Goal: Task Accomplishment & Management: Manage account settings

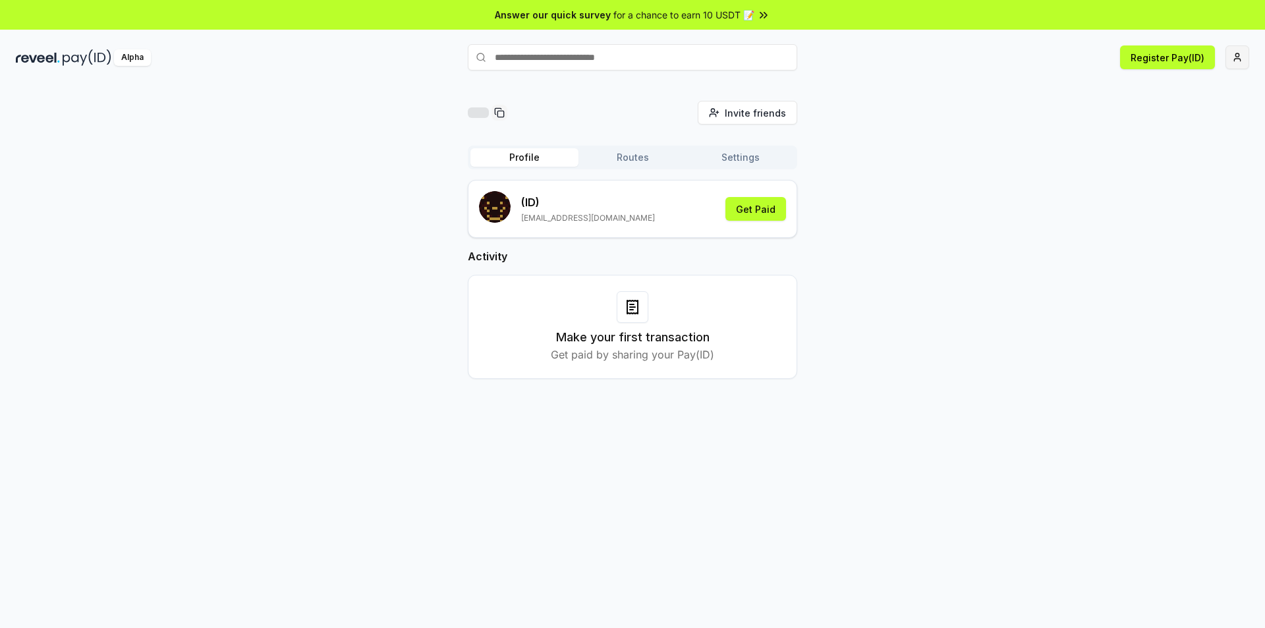
click at [1240, 58] on html "Answer our quick survey for a chance to earn 10 USDT 📝 Alpha Register Pay(ID) I…" at bounding box center [632, 314] width 1265 height 628
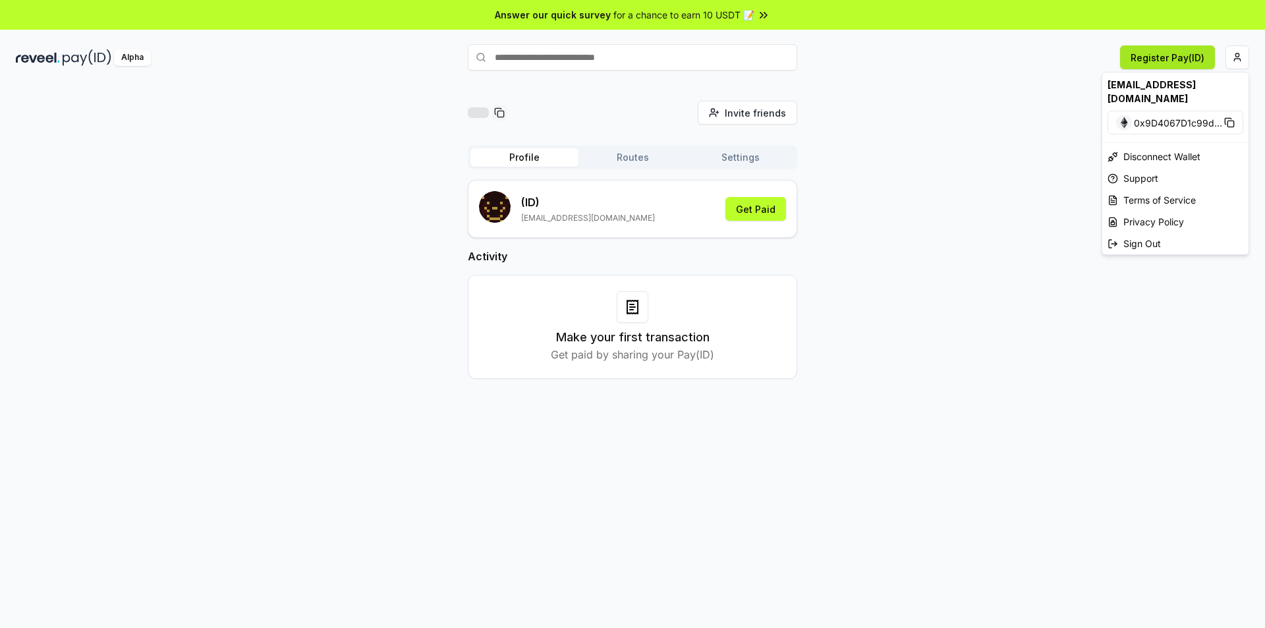
click at [1181, 56] on html "Answer our quick survey for a chance to earn 10 USDT 📝 Alpha Register Pay(ID) I…" at bounding box center [632, 314] width 1265 height 628
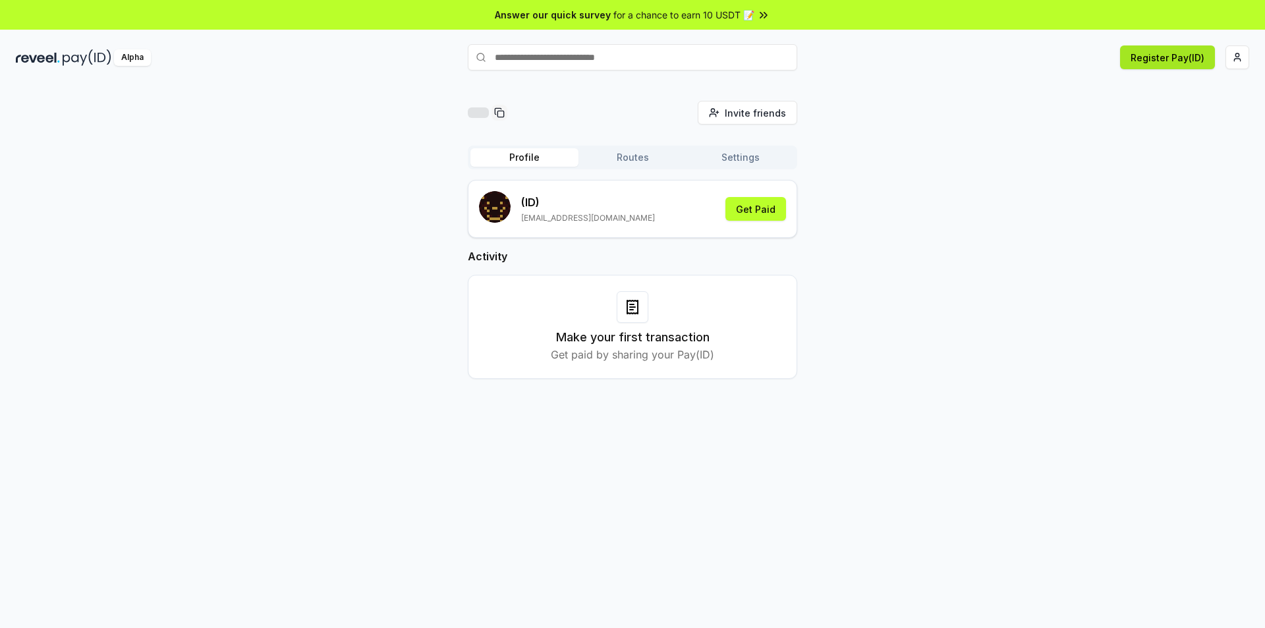
click at [1181, 56] on button "Register Pay(ID)" at bounding box center [1167, 57] width 95 height 24
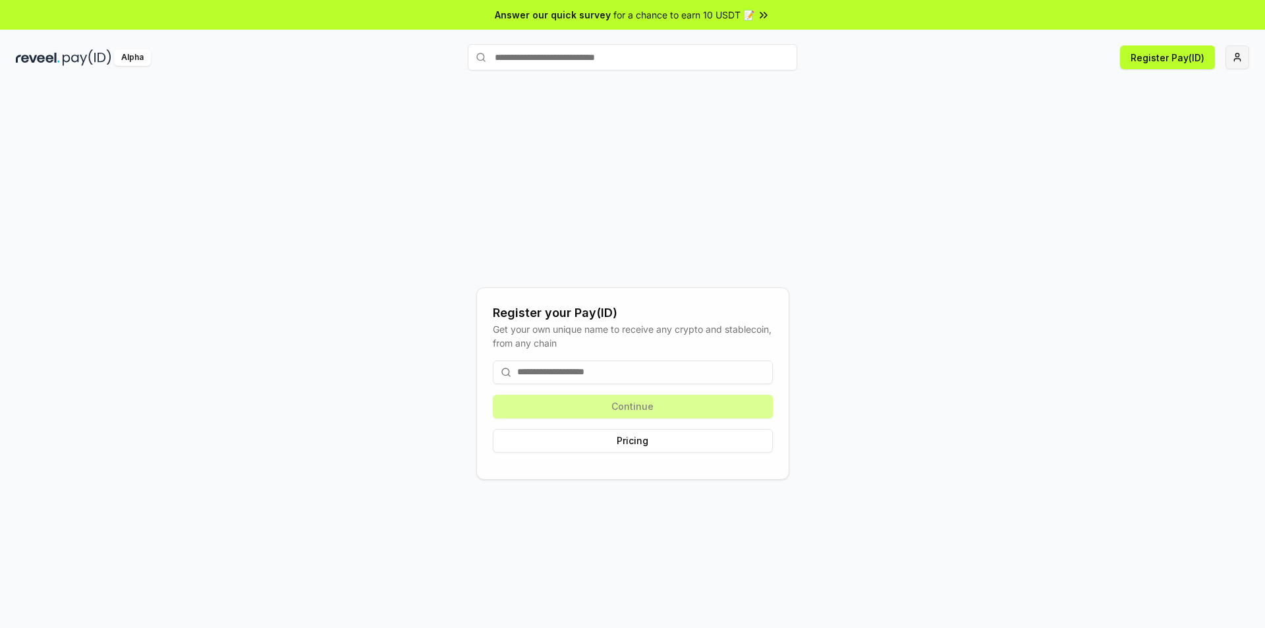
click at [1240, 50] on html "Answer our quick survey for a chance to earn 10 USDT 📝 Alpha Register Pay(ID) R…" at bounding box center [632, 314] width 1265 height 628
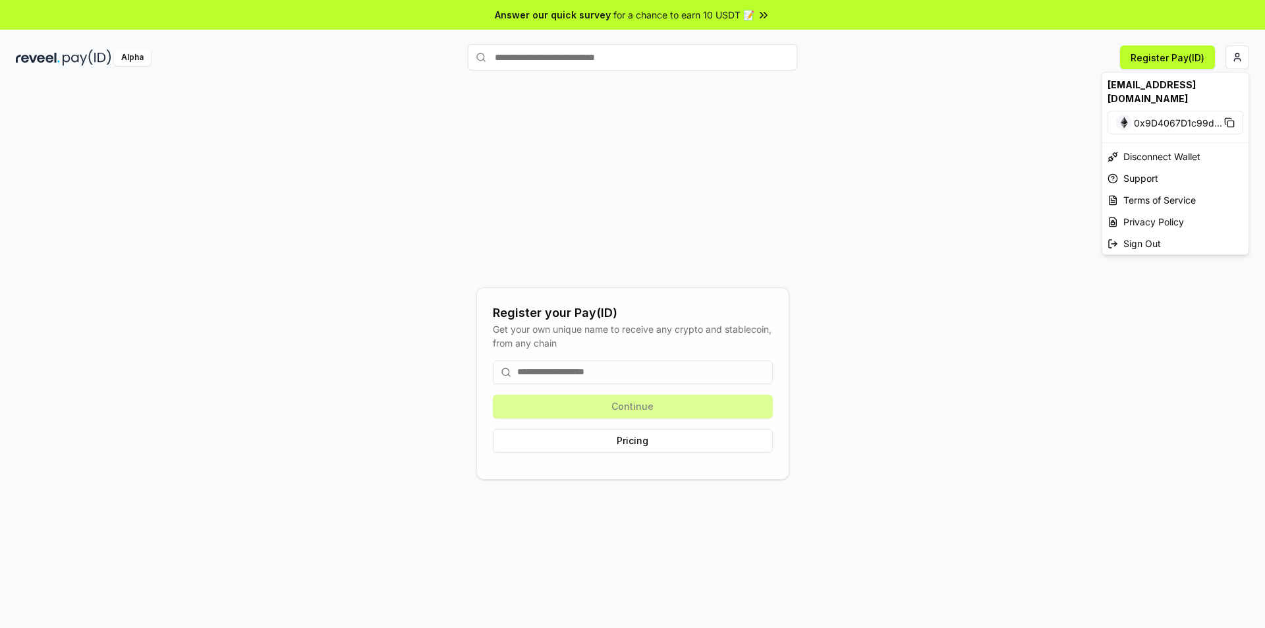
click at [1167, 63] on html "Answer our quick survey for a chance to earn 10 USDT 📝 Alpha Register Pay(ID) R…" at bounding box center [632, 314] width 1265 height 628
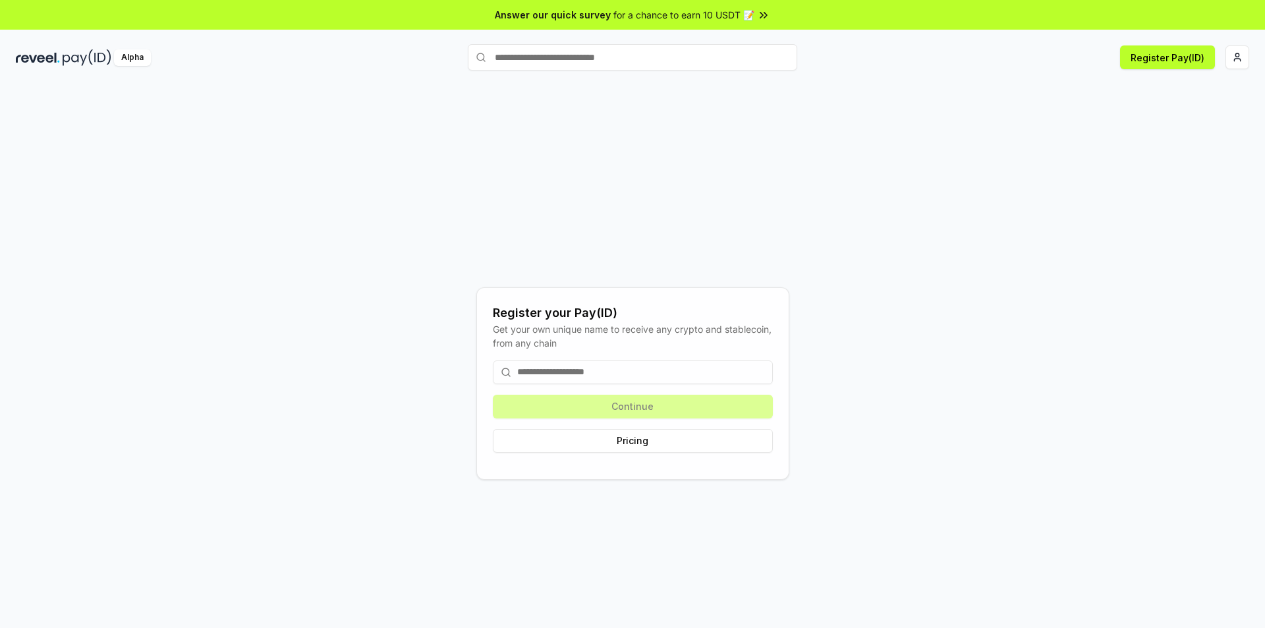
click at [632, 369] on input at bounding box center [633, 373] width 280 height 24
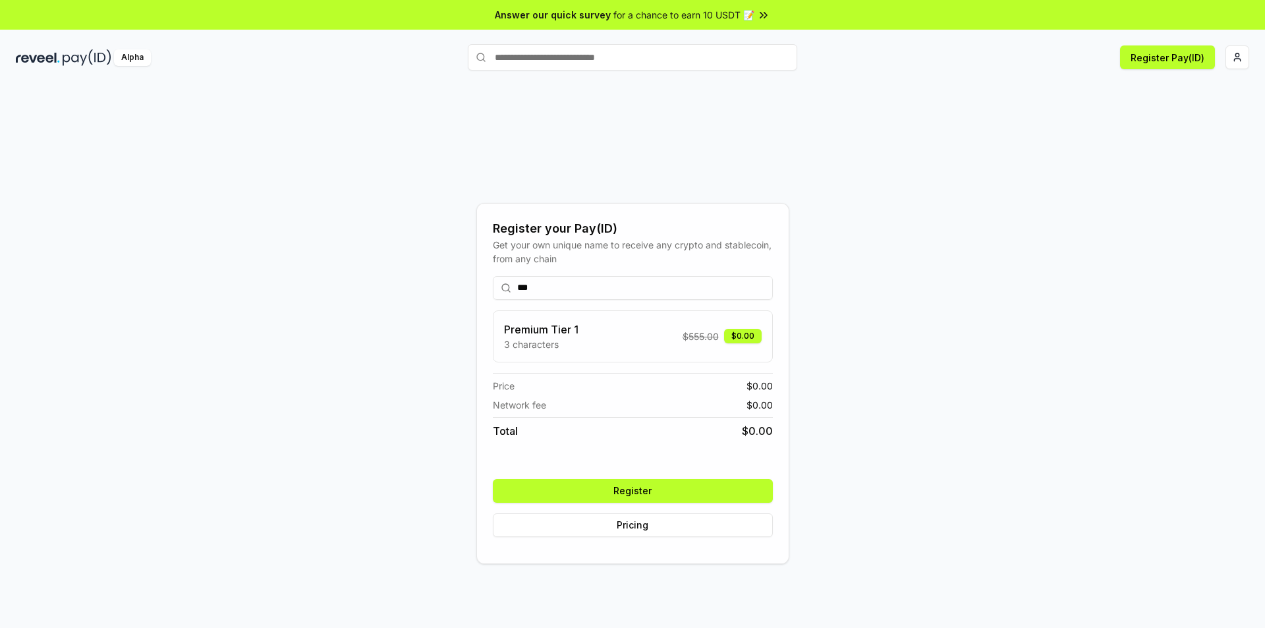
click at [550, 292] on input "***" at bounding box center [633, 288] width 280 height 24
type input "***"
click at [1177, 55] on button "Register Pay(ID)" at bounding box center [1167, 57] width 95 height 24
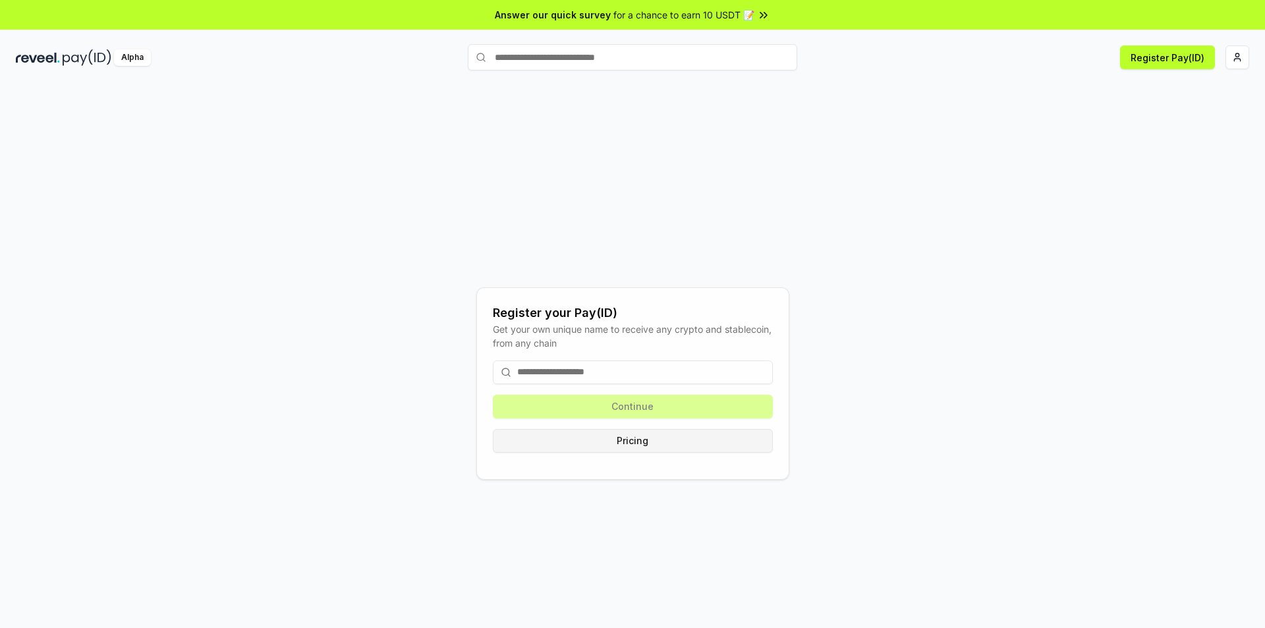
click at [643, 434] on button "Pricing" at bounding box center [633, 441] width 280 height 24
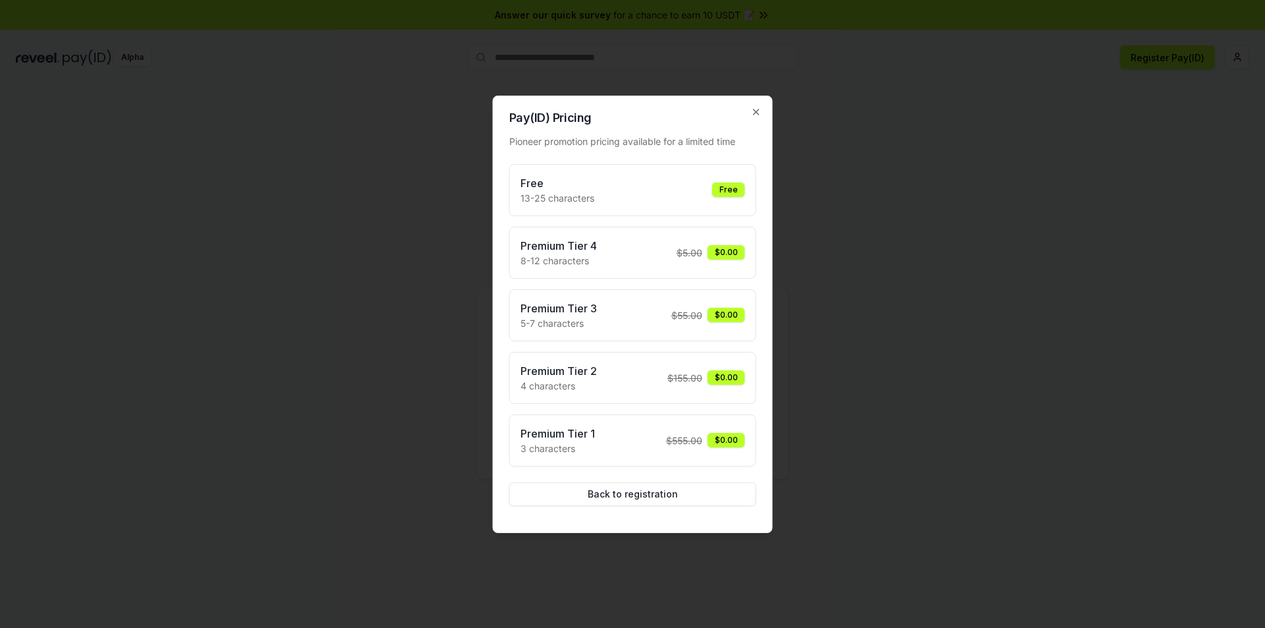
click at [999, 221] on div at bounding box center [632, 314] width 1265 height 628
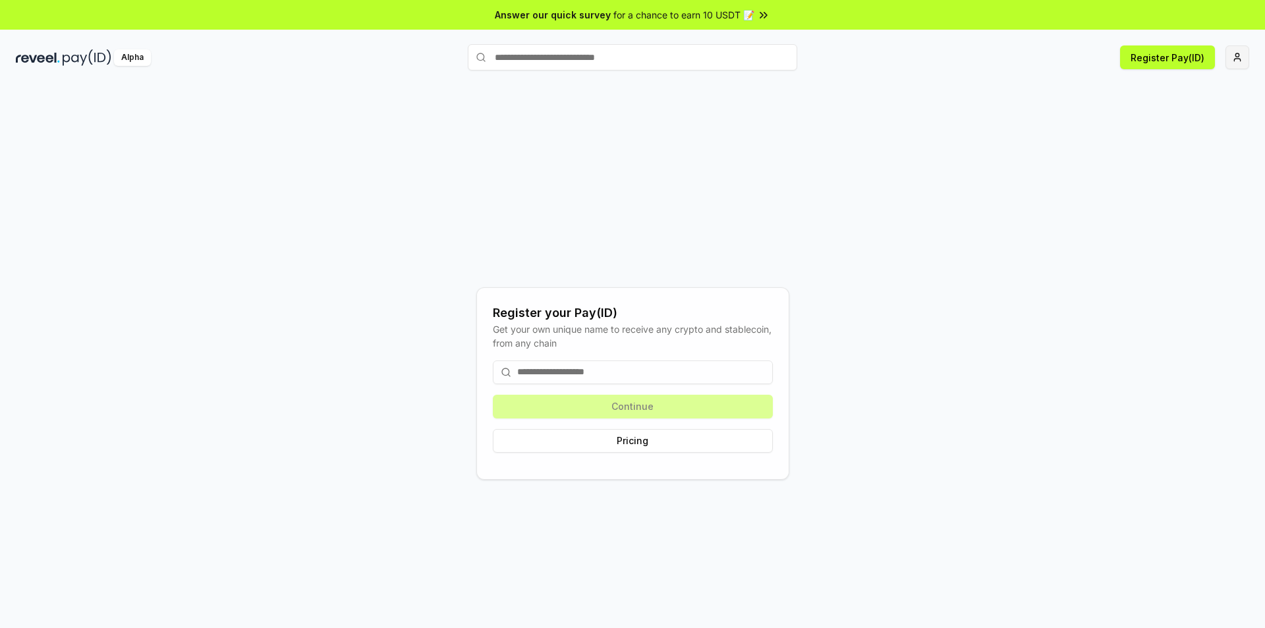
click at [1237, 61] on html "Answer our quick survey for a chance to earn 10 USDT 📝 Alpha Register Pay(ID) R…" at bounding box center [632, 314] width 1265 height 628
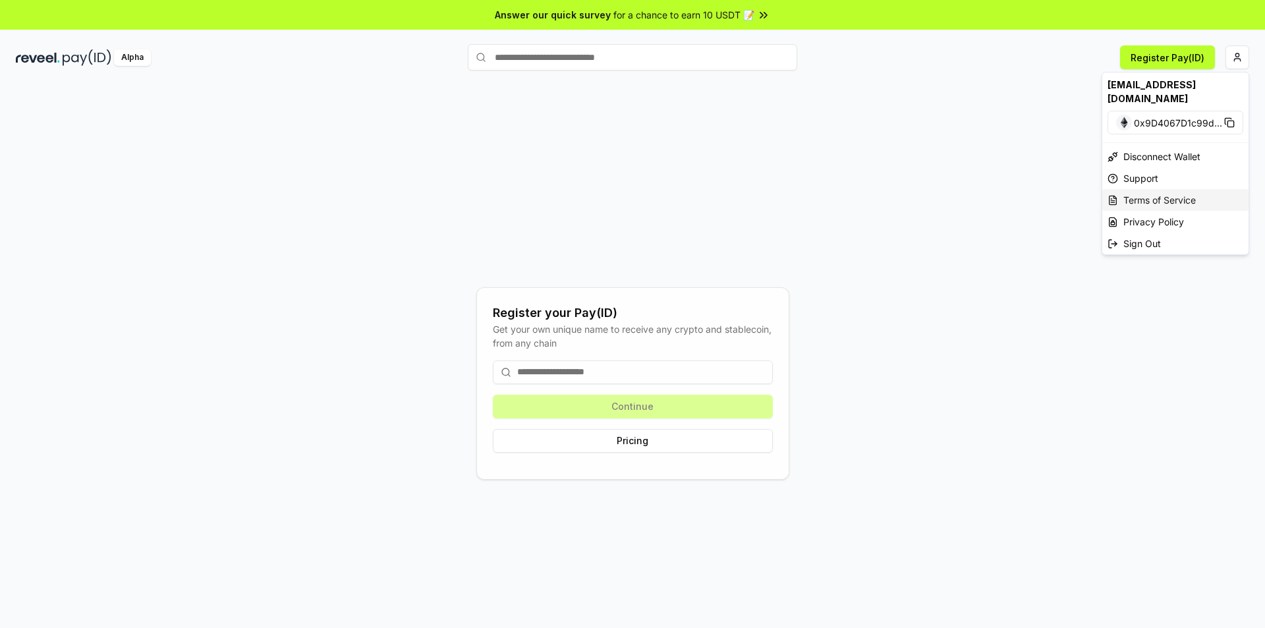
click at [1144, 192] on div "Terms of Service" at bounding box center [1176, 200] width 146 height 22
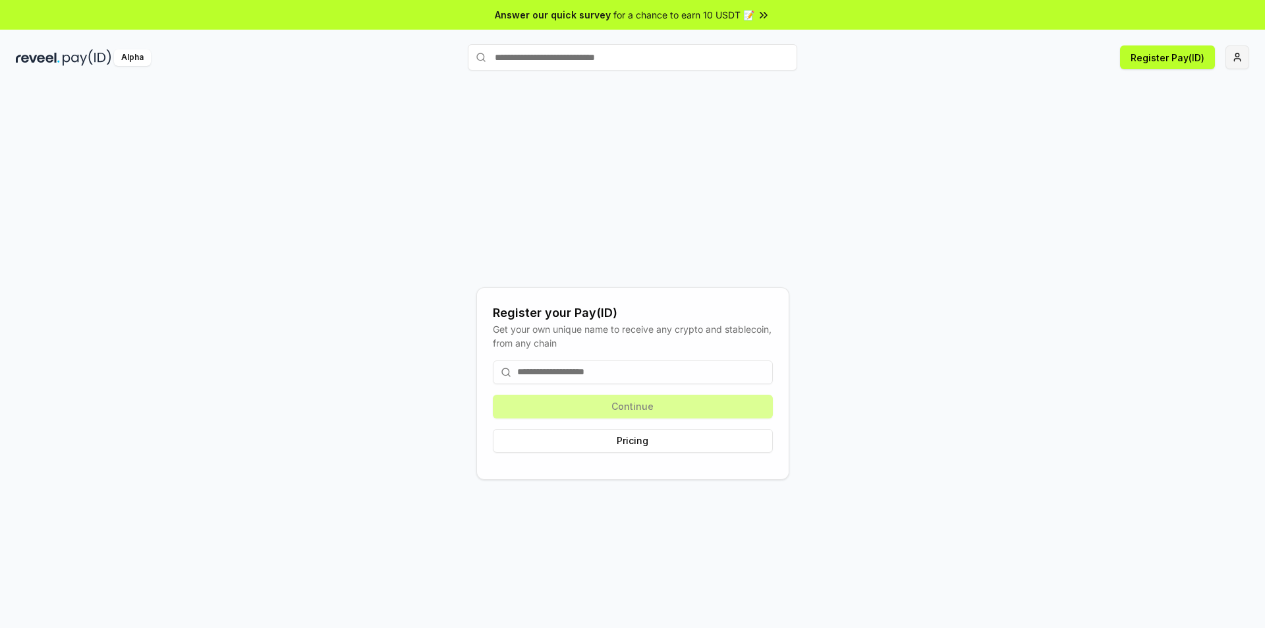
click at [1242, 60] on html "Answer our quick survey for a chance to earn 10 USDT 📝 Alpha Register Pay(ID) R…" at bounding box center [632, 314] width 1265 height 628
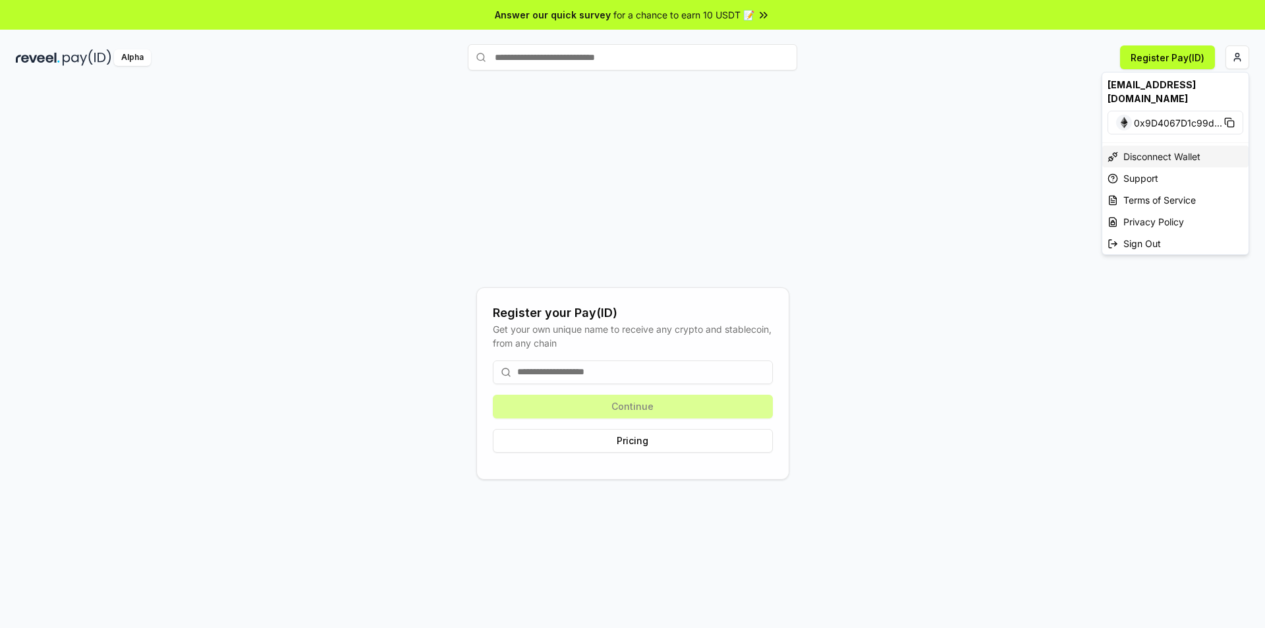
click at [1164, 146] on div "Disconnect Wallet" at bounding box center [1176, 157] width 146 height 22
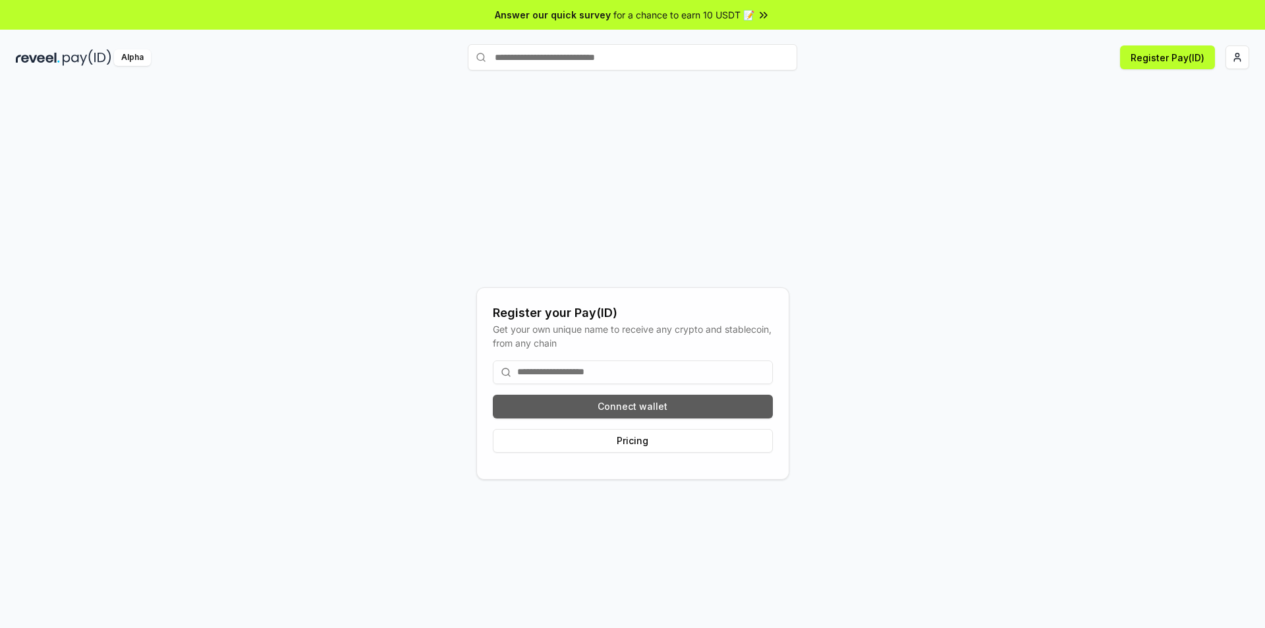
click at [628, 411] on button "Connect wallet" at bounding box center [633, 407] width 280 height 24
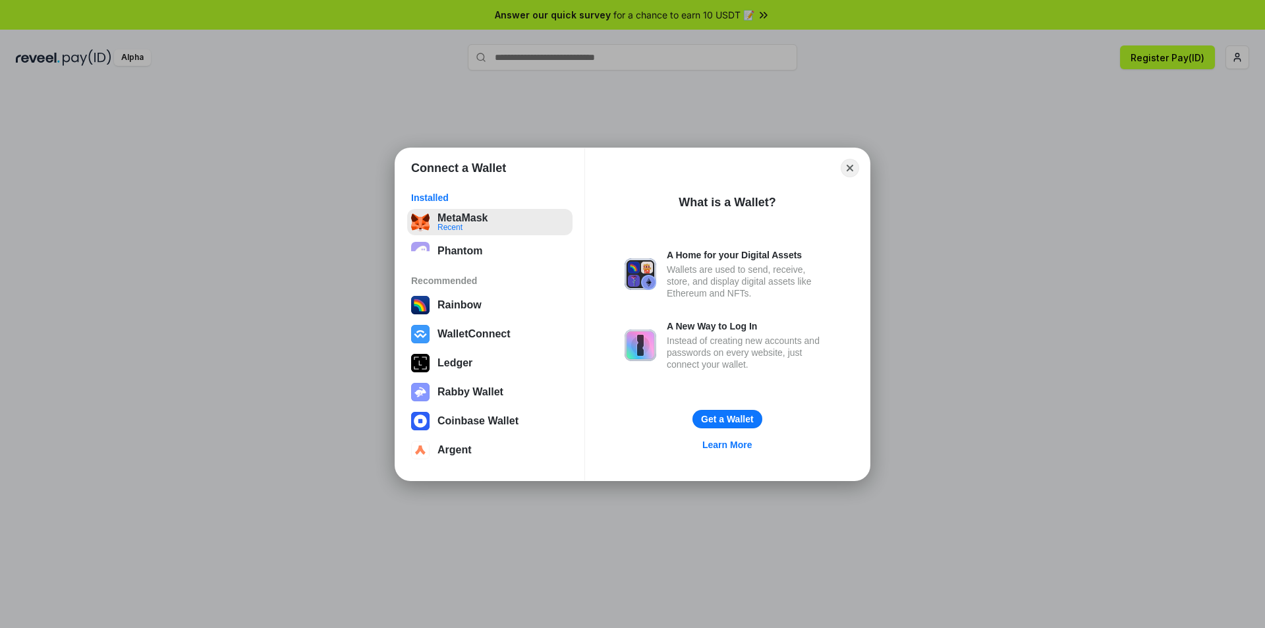
click at [441, 231] on button "MetaMask Recent" at bounding box center [489, 222] width 165 height 26
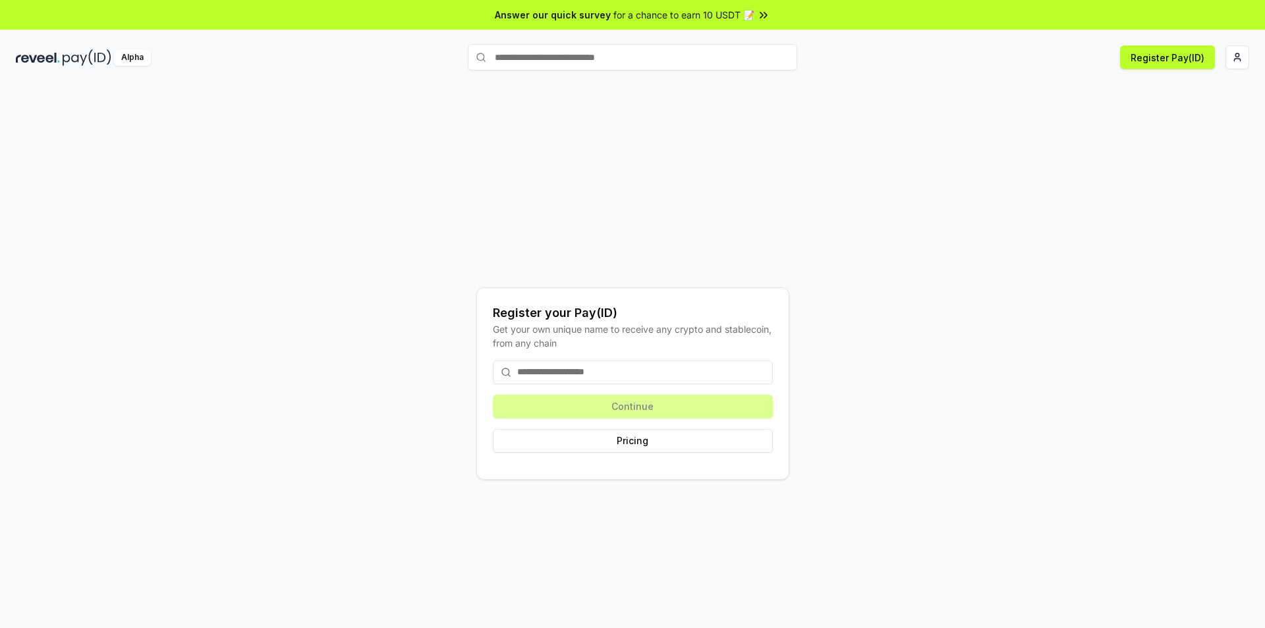
click at [131, 60] on div "Alpha" at bounding box center [132, 57] width 37 height 16
click at [553, 366] on input at bounding box center [633, 373] width 280 height 24
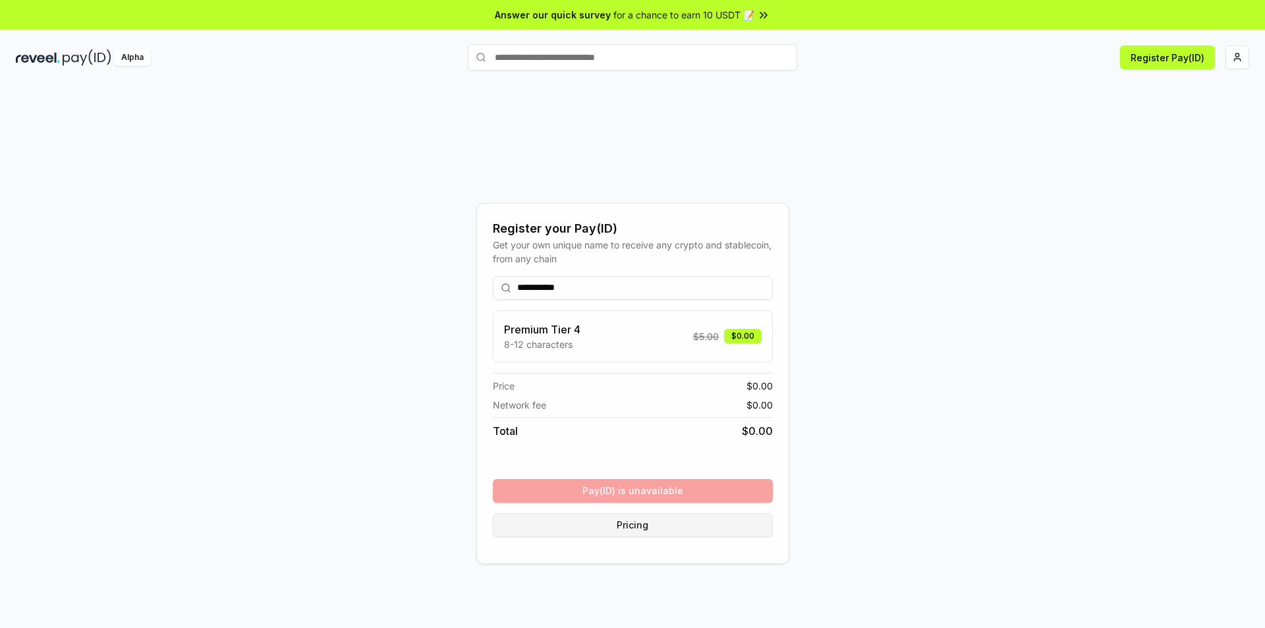
type input "**********"
click at [637, 515] on button "Pricing" at bounding box center [633, 525] width 280 height 24
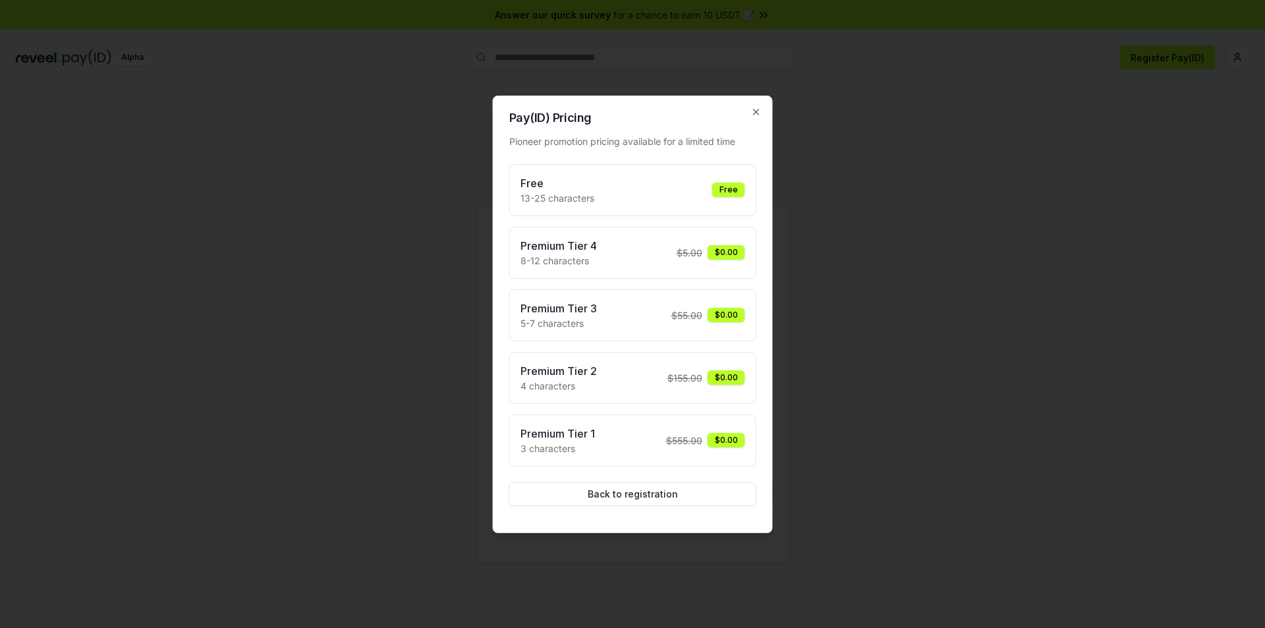
click at [873, 350] on div at bounding box center [632, 314] width 1265 height 628
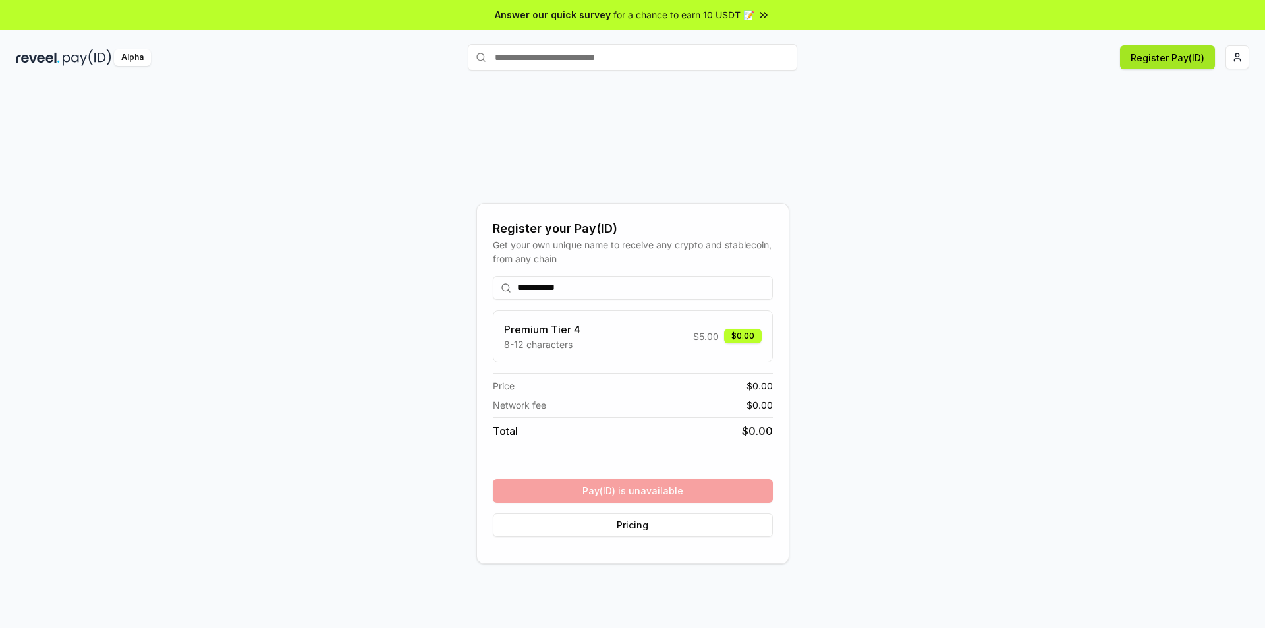
click at [1165, 57] on button "Register Pay(ID)" at bounding box center [1167, 57] width 95 height 24
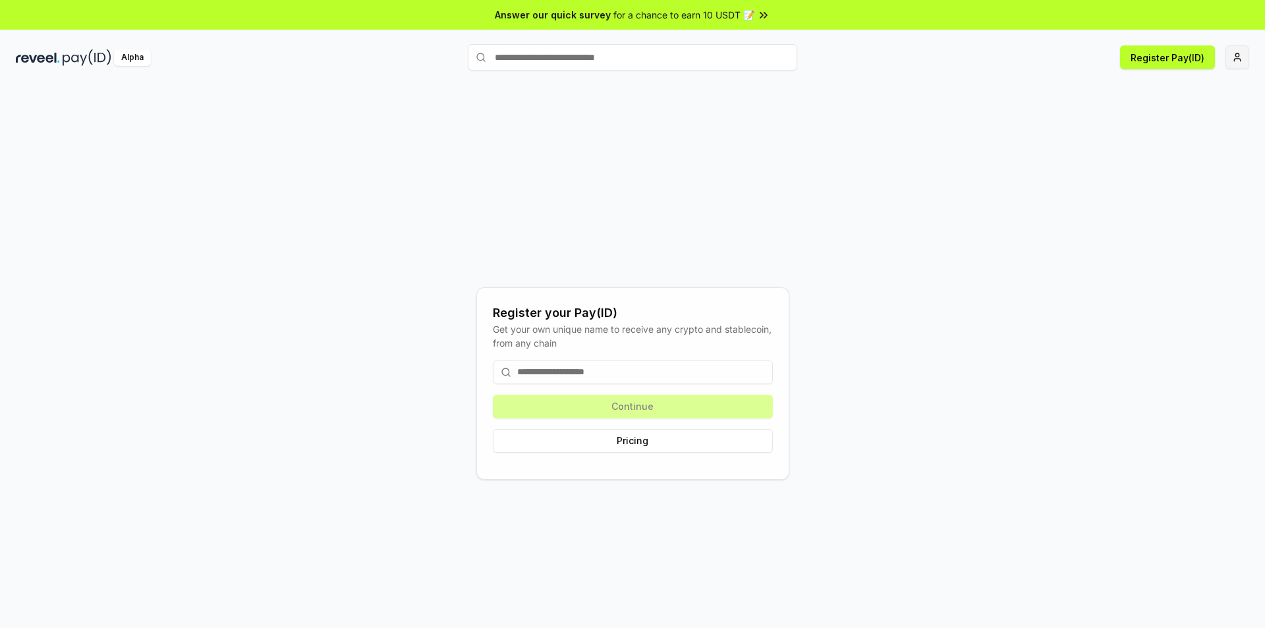
click at [1231, 55] on html "Answer our quick survey for a chance to earn 10 USDT 📝 Alpha Register Pay(ID) R…" at bounding box center [632, 314] width 1265 height 628
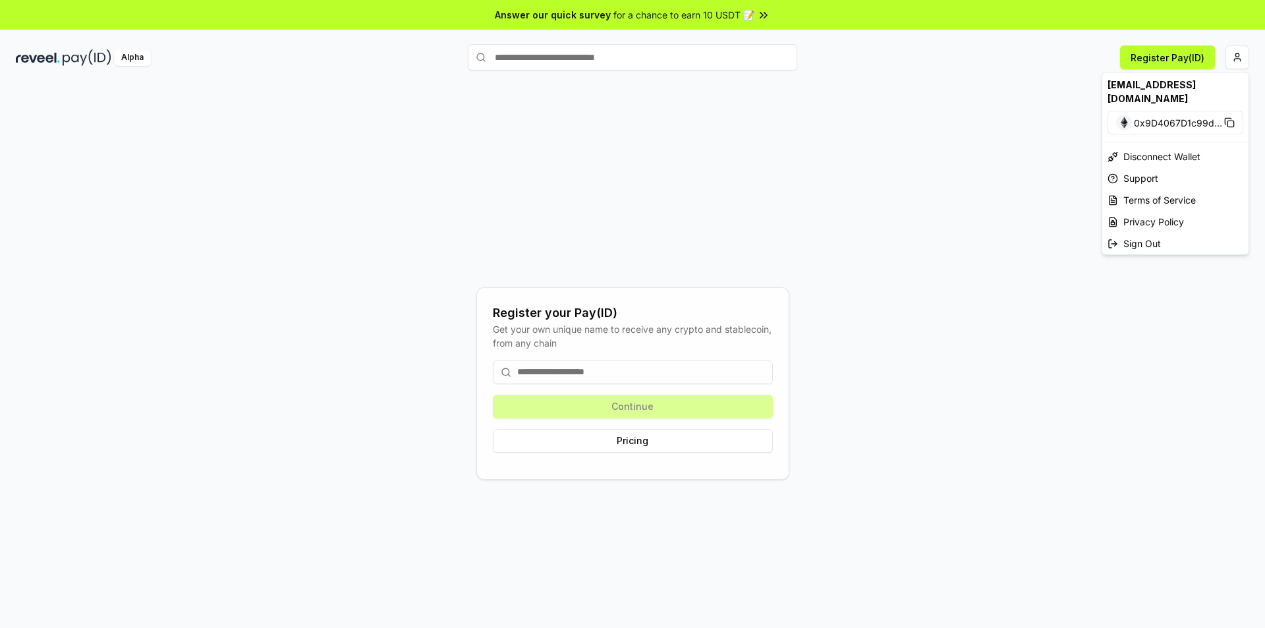
click at [1147, 84] on div "[EMAIL_ADDRESS][DOMAIN_NAME]" at bounding box center [1176, 92] width 146 height 38
click at [1186, 86] on div "[EMAIL_ADDRESS][DOMAIN_NAME]" at bounding box center [1176, 92] width 146 height 38
click at [1154, 116] on span "0x9D4067D1c99d ..." at bounding box center [1178, 123] width 88 height 14
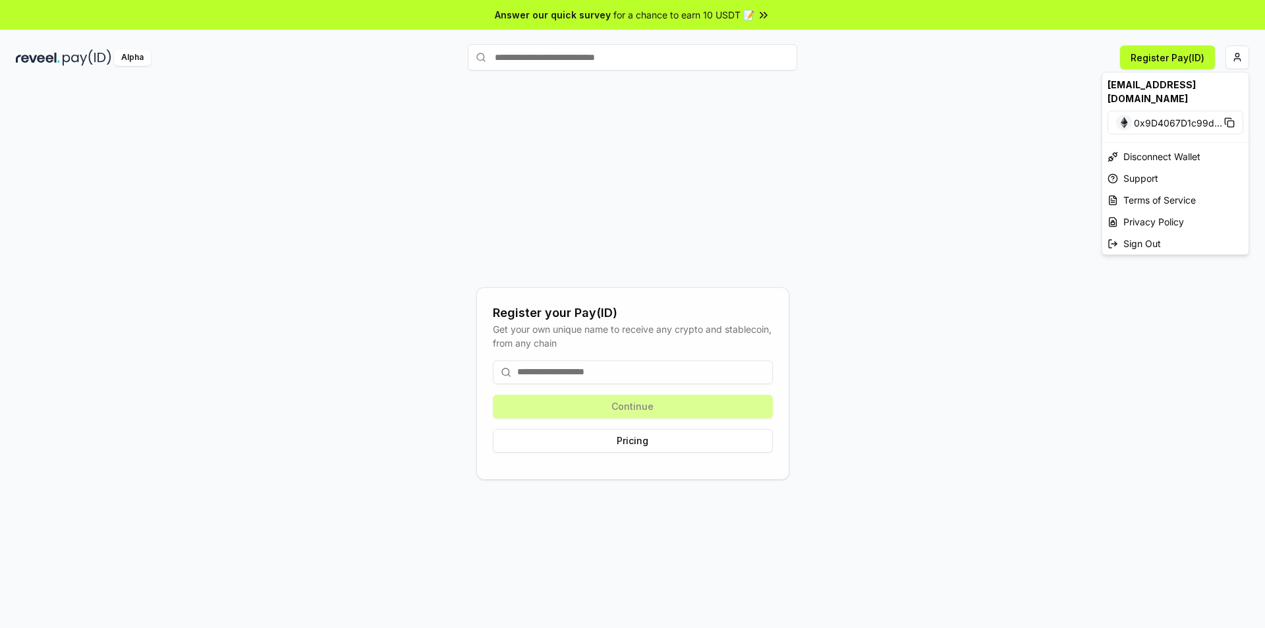
click at [1144, 84] on div "[EMAIL_ADDRESS][DOMAIN_NAME]" at bounding box center [1176, 92] width 146 height 38
click at [578, 363] on html "Answer our quick survey for a chance to earn 10 USDT 📝 Alpha Register Pay(ID) R…" at bounding box center [632, 314] width 1265 height 628
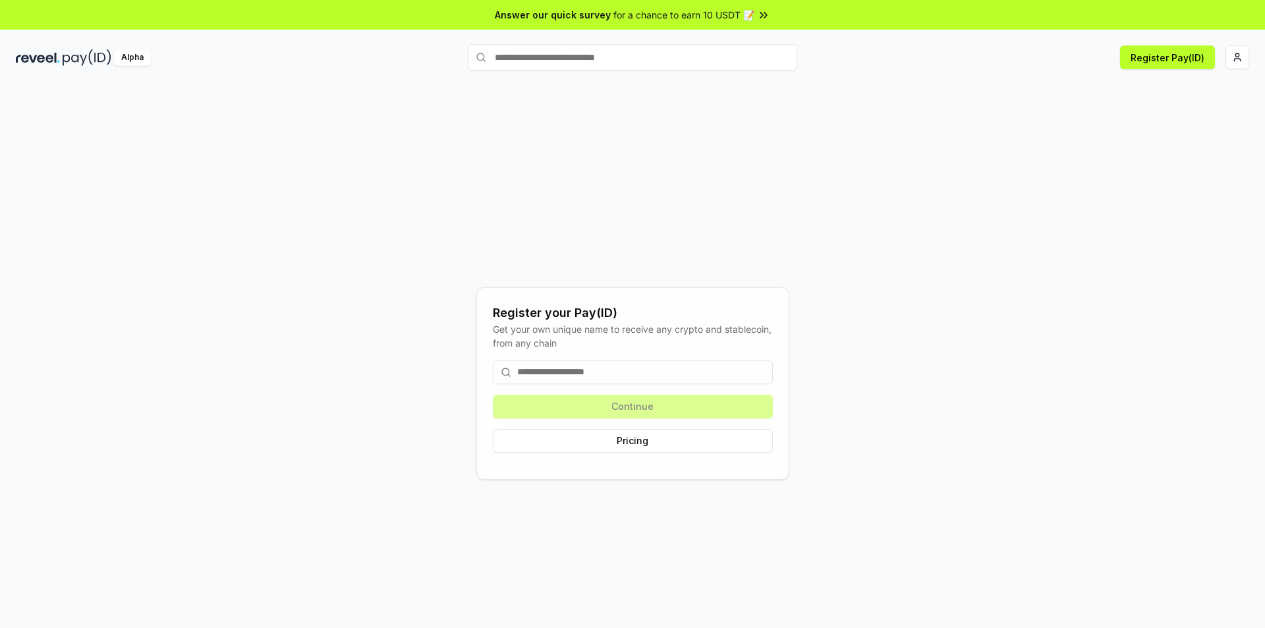
click at [579, 376] on input at bounding box center [633, 373] width 280 height 24
type input "*"
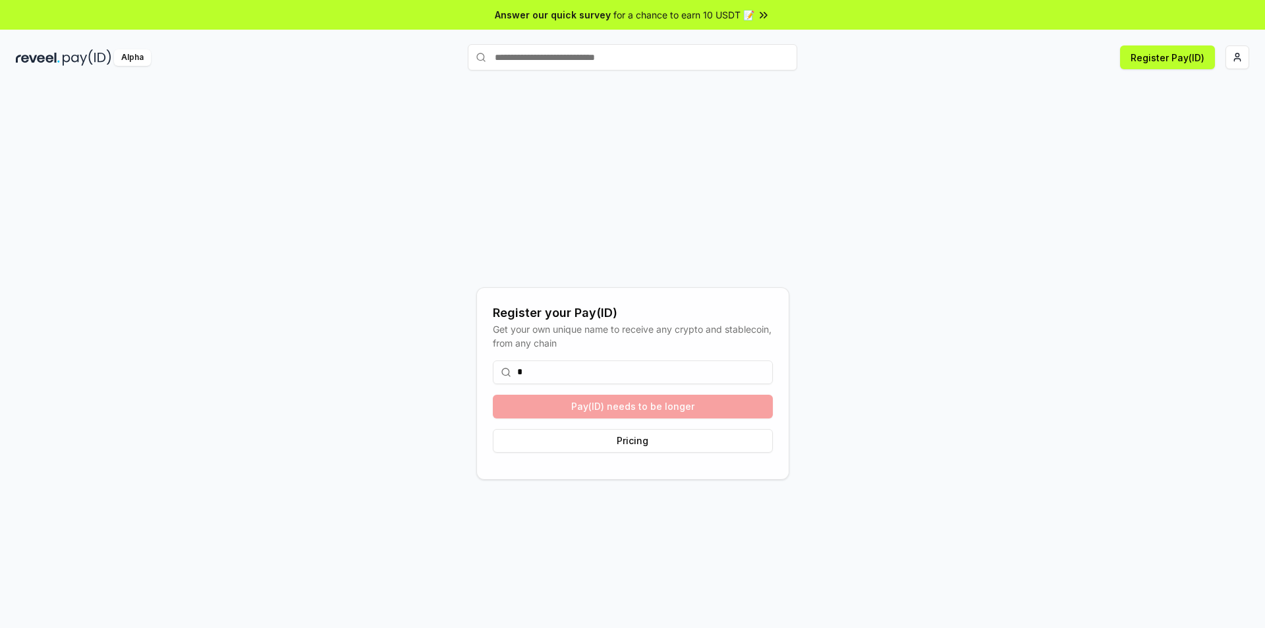
type input "*"
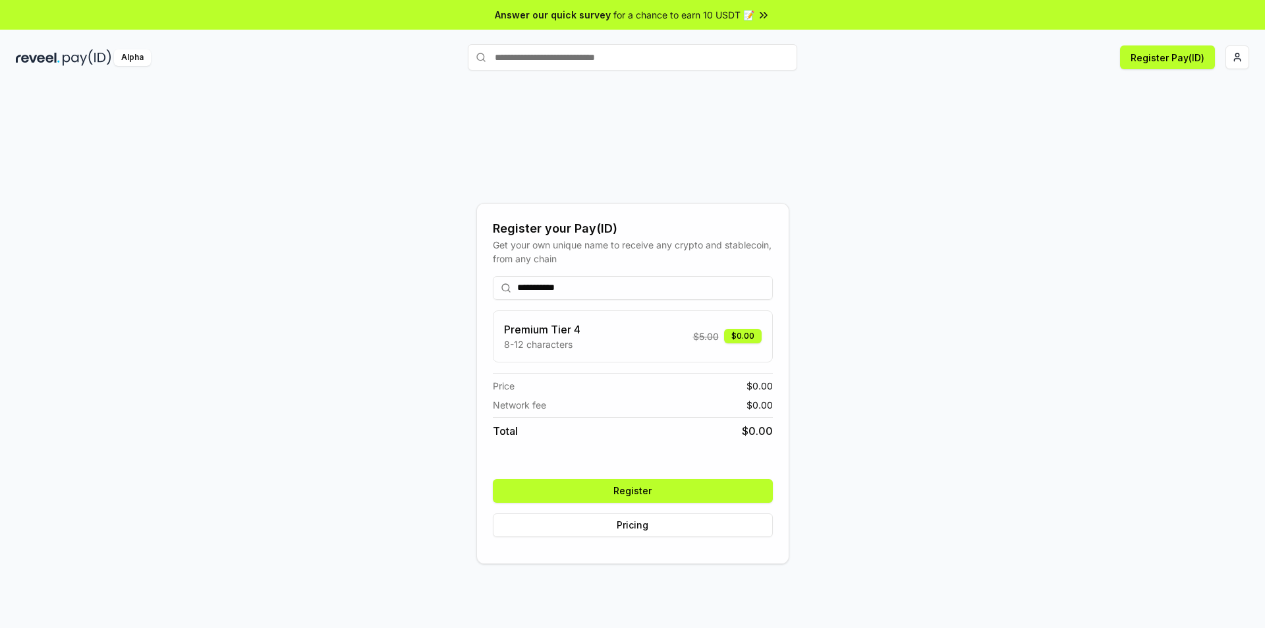
type input "**********"
click at [42, 57] on img at bounding box center [38, 57] width 44 height 16
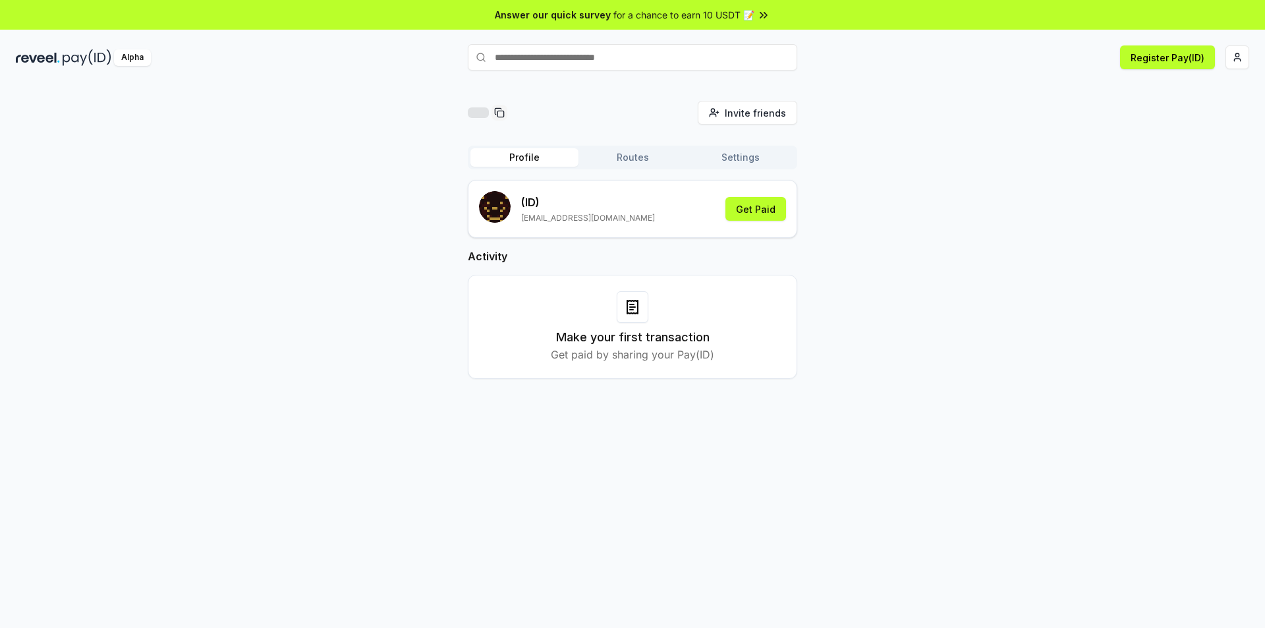
click at [622, 157] on button "Routes" at bounding box center [633, 157] width 108 height 18
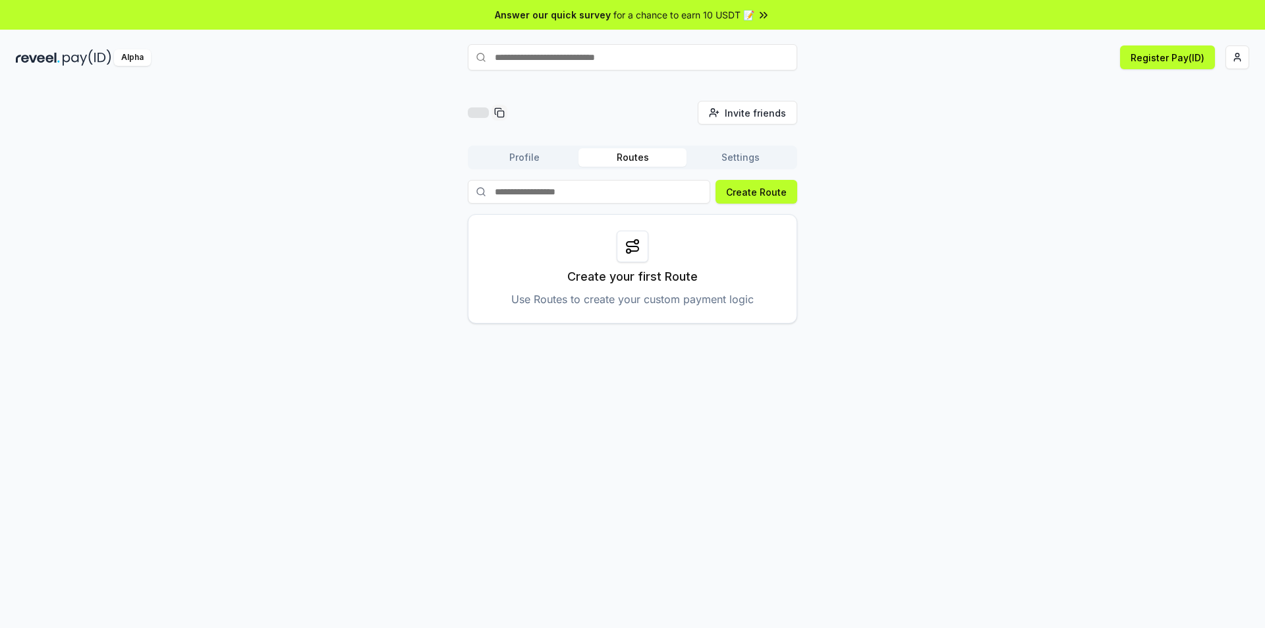
click at [753, 156] on button "Settings" at bounding box center [741, 157] width 108 height 18
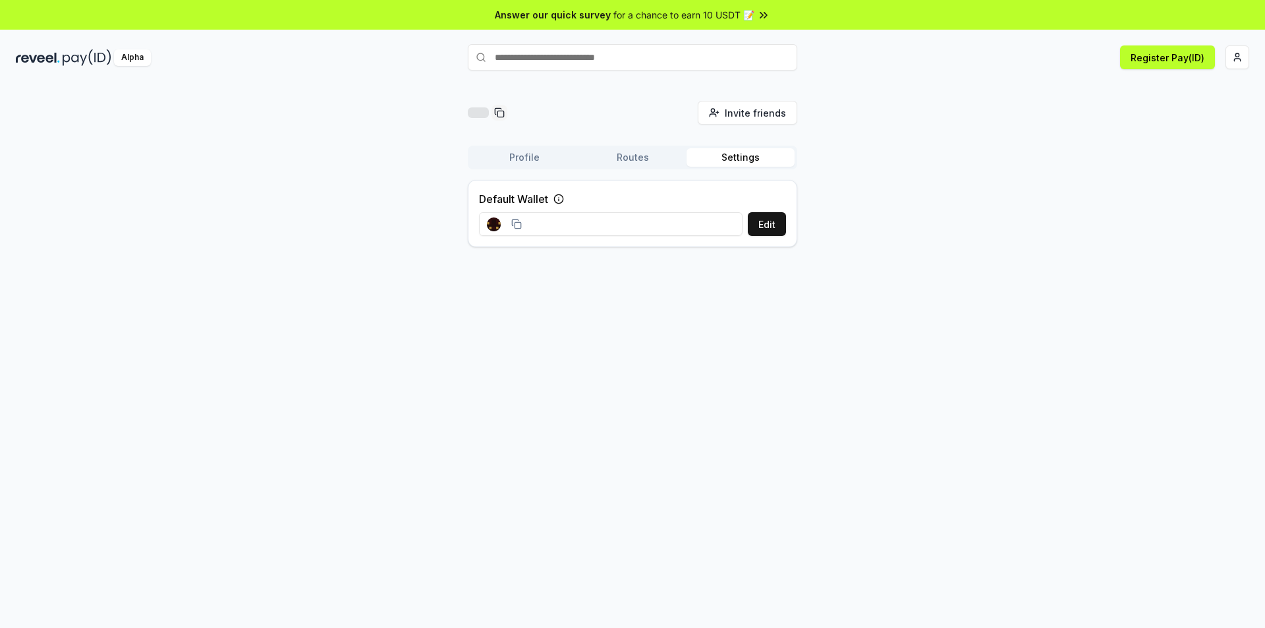
click at [511, 152] on button "Profile" at bounding box center [525, 157] width 108 height 18
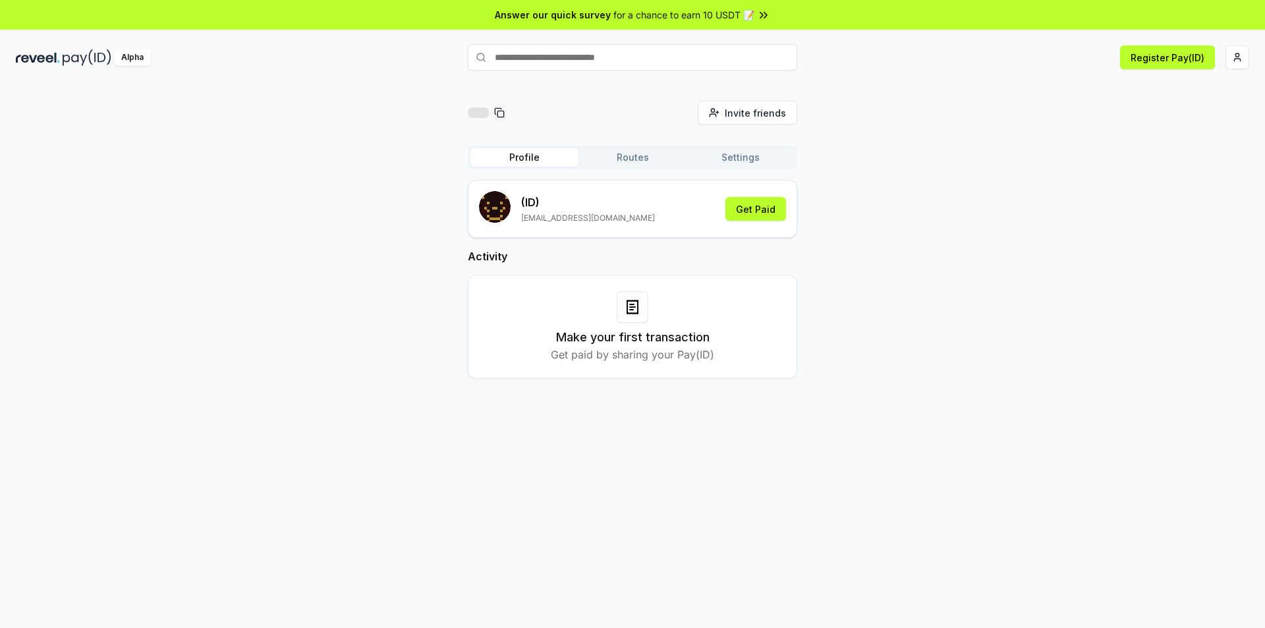
click at [504, 204] on rect "submit" at bounding box center [495, 207] width 32 height 32
click at [759, 212] on button "Get Paid" at bounding box center [756, 209] width 61 height 24
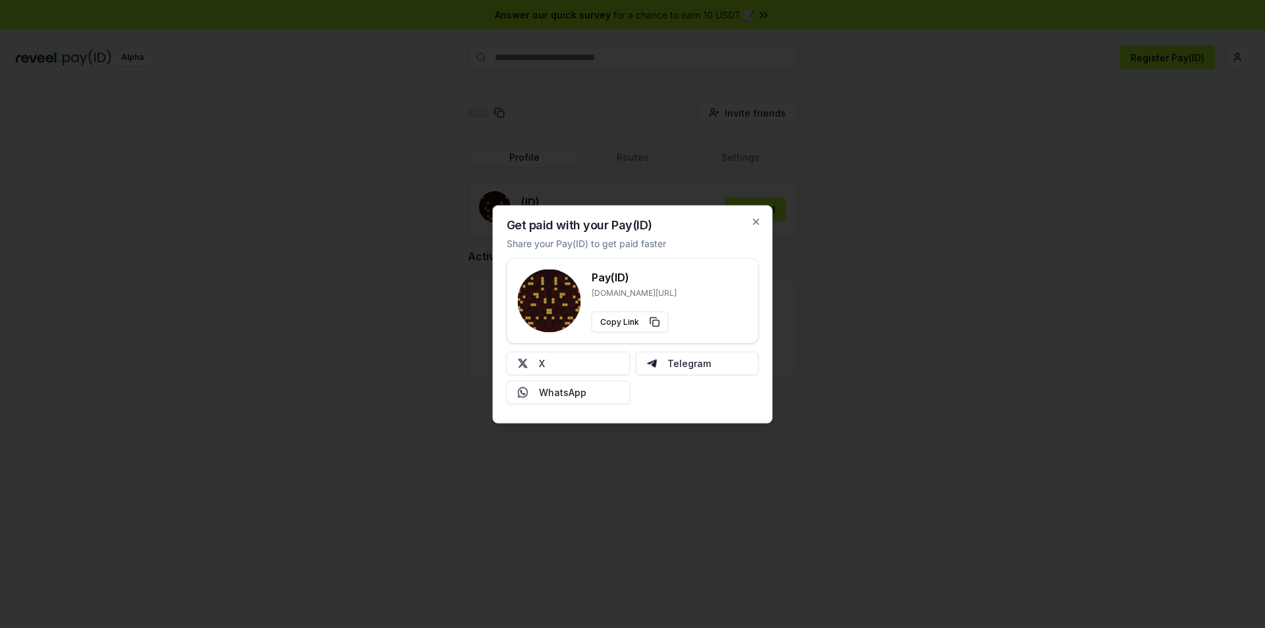
click at [761, 227] on div "Get paid with your Pay(ID) Share your Pay(ID) to get paid faster Pay(ID) [DOMAI…" at bounding box center [633, 314] width 280 height 218
click at [759, 222] on icon "button" at bounding box center [756, 221] width 11 height 11
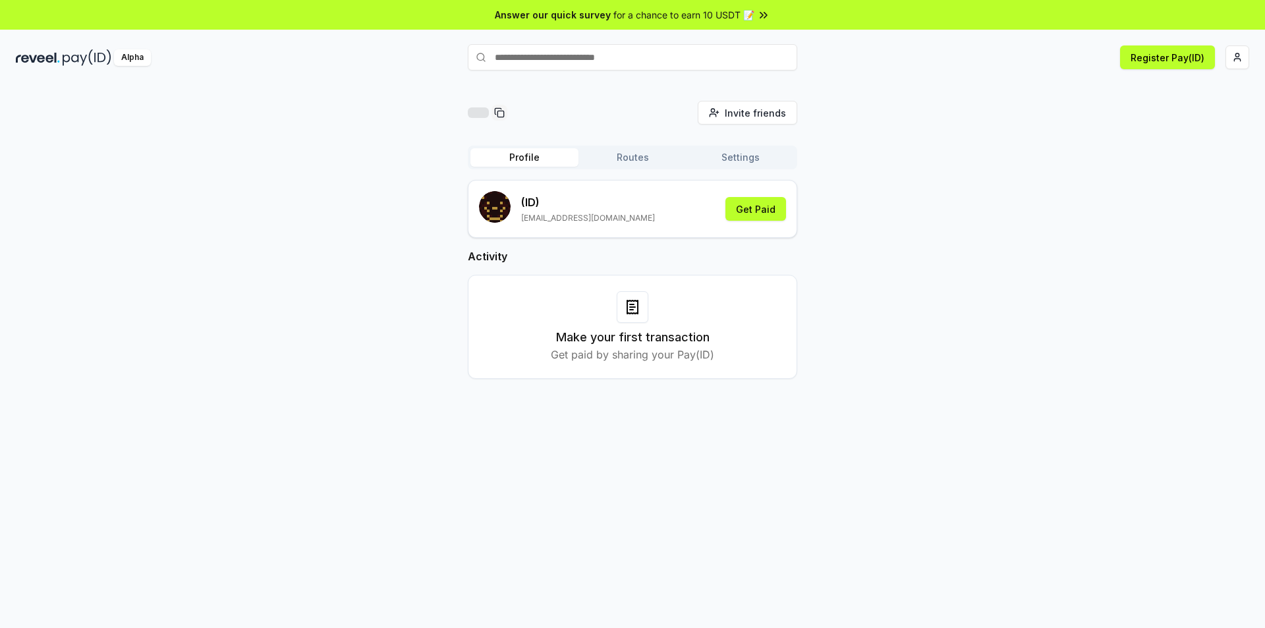
click at [643, 164] on button "Routes" at bounding box center [633, 157] width 108 height 18
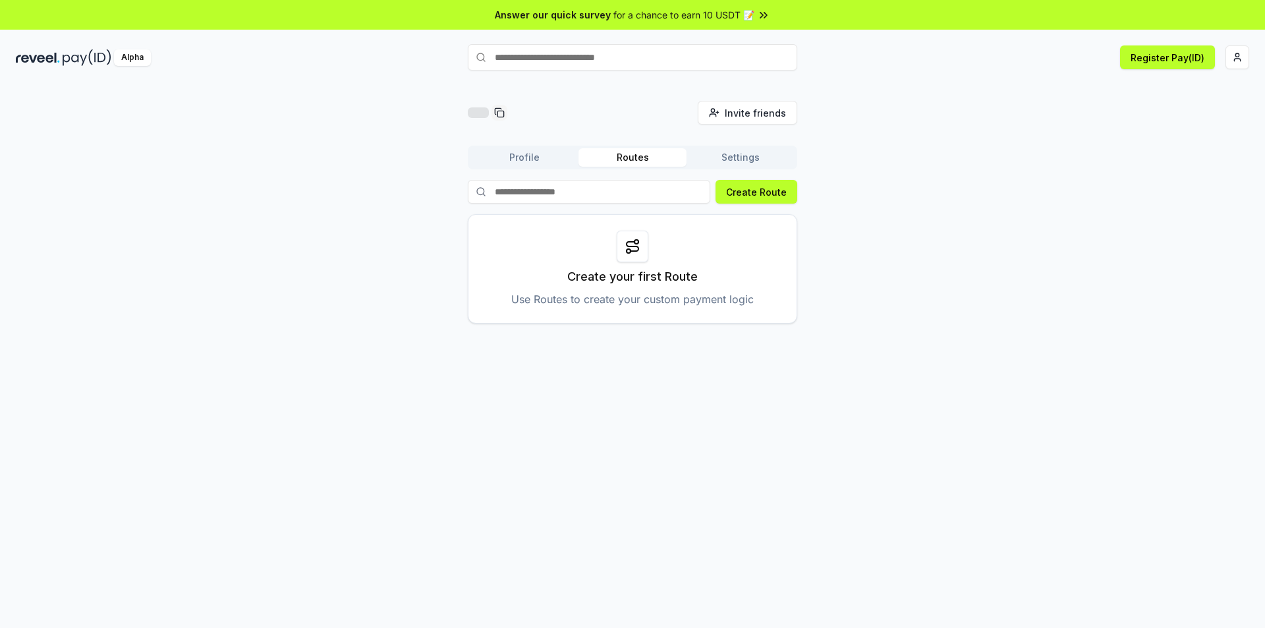
click at [732, 161] on button "Settings" at bounding box center [741, 157] width 108 height 18
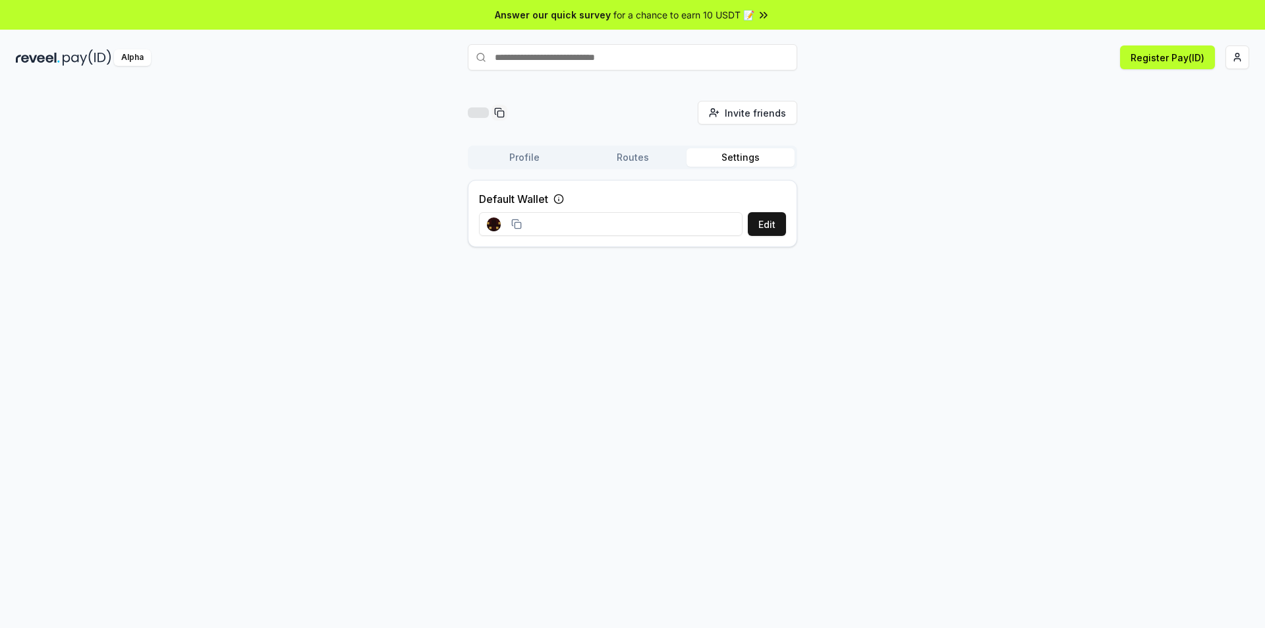
click at [519, 159] on button "Profile" at bounding box center [525, 157] width 108 height 18
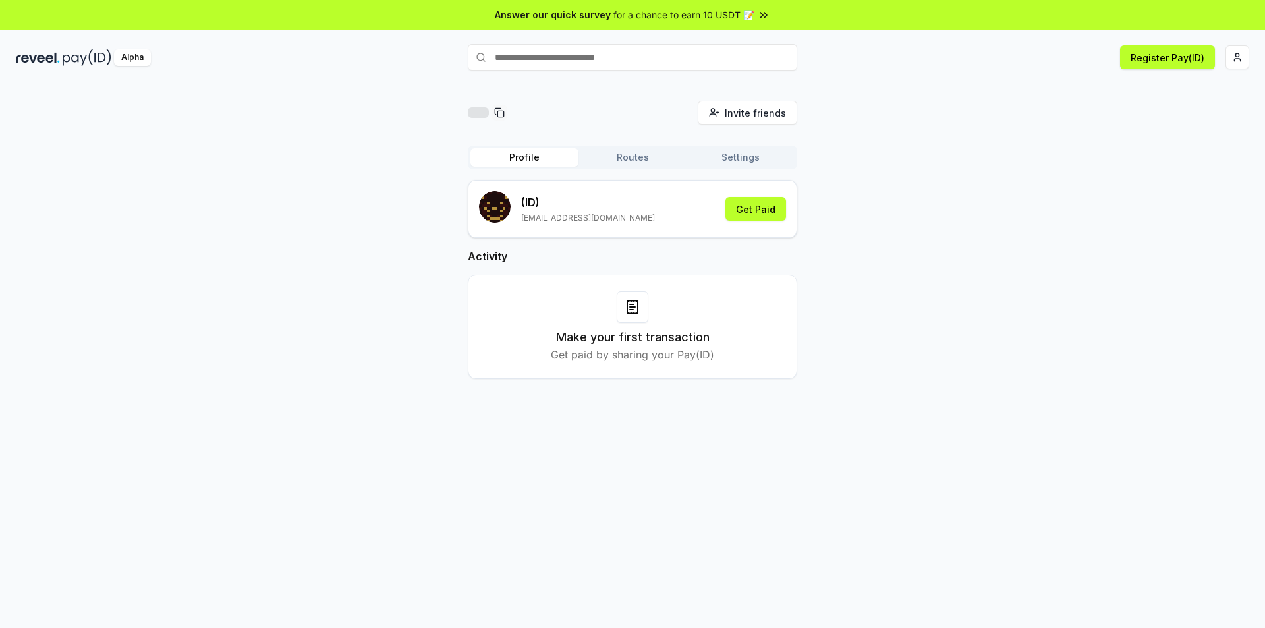
click at [498, 111] on rect at bounding box center [501, 114] width 6 height 6
click at [621, 326] on div "Make your first transaction Get paid by sharing your Pay(ID)" at bounding box center [632, 326] width 297 height 71
click at [513, 211] on div "(ID) [EMAIL_ADDRESS][DOMAIN_NAME]" at bounding box center [567, 209] width 176 height 36
click at [644, 151] on button "Routes" at bounding box center [633, 157] width 108 height 18
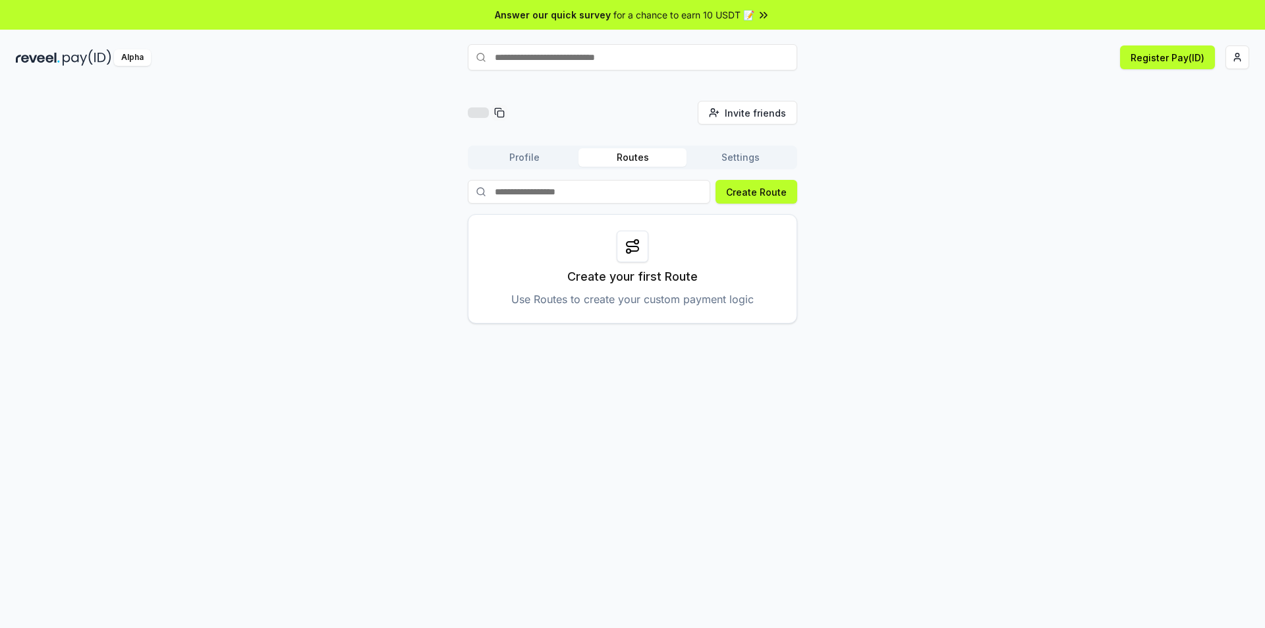
click at [744, 157] on button "Settings" at bounding box center [741, 157] width 108 height 18
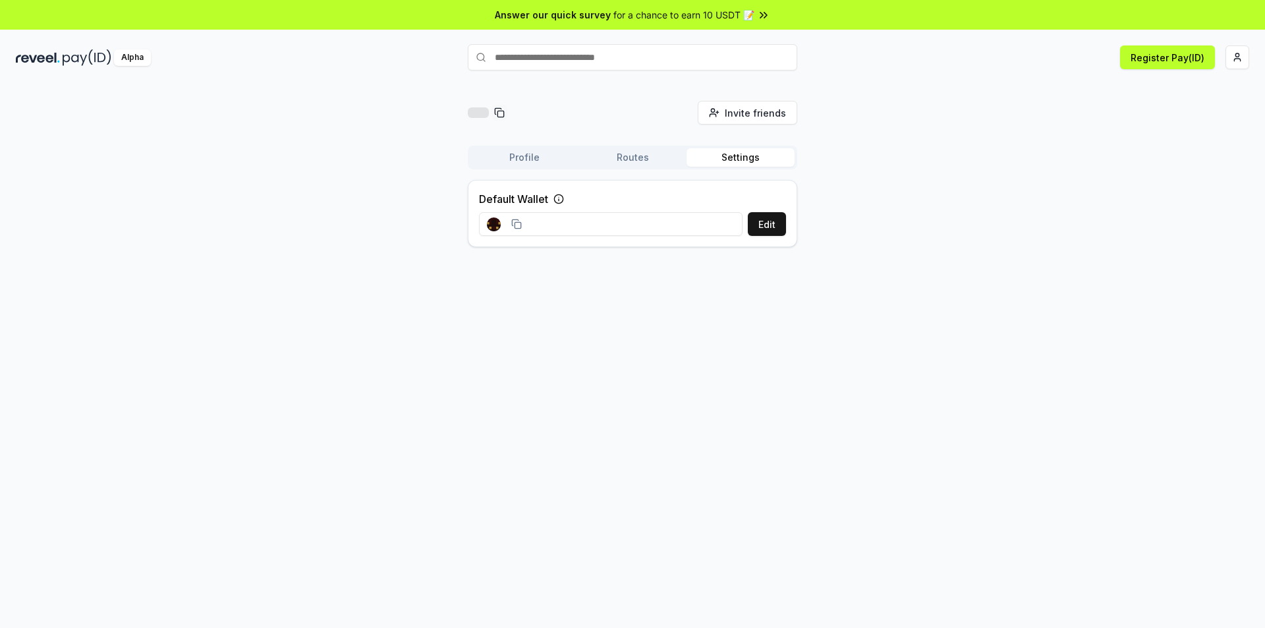
click at [919, 339] on div "Invite friends Invite Profile Routes Settings Default Wallet Edit" at bounding box center [632, 369] width 1265 height 591
click at [1234, 55] on html "Answer our quick survey for a chance to earn 10 USDT 📝 Alpha Register Pay(ID) I…" at bounding box center [632, 314] width 1265 height 628
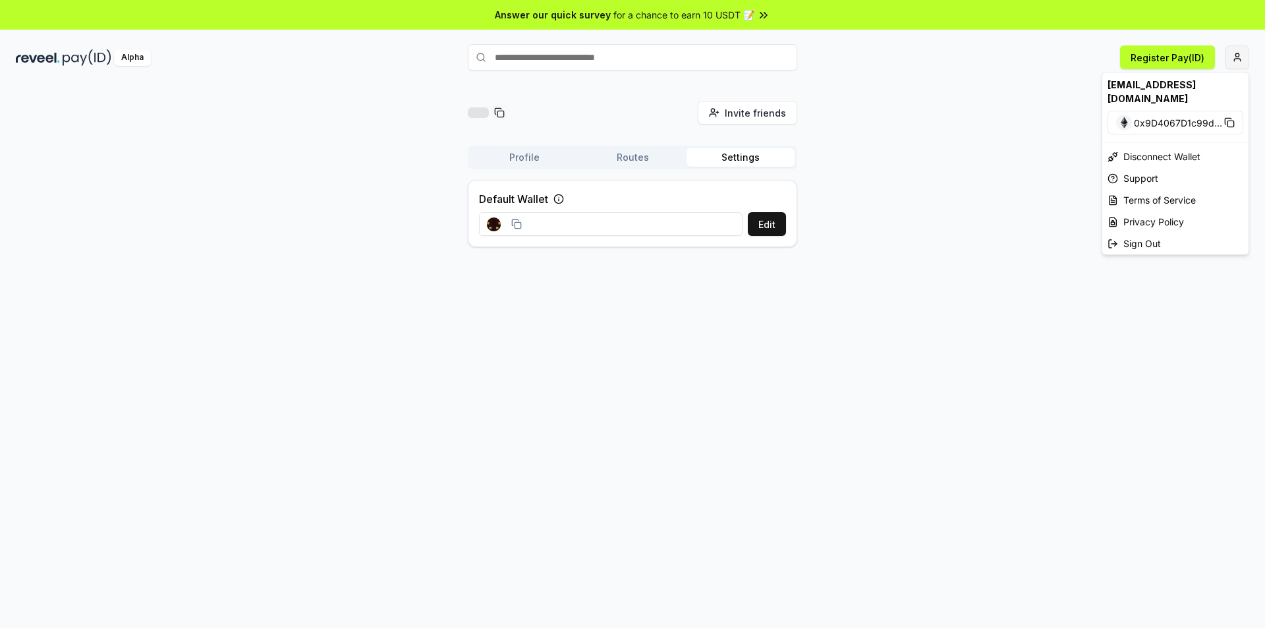
click at [1234, 55] on html "Answer our quick survey for a chance to earn 10 USDT 📝 Alpha Register Pay(ID) I…" at bounding box center [632, 314] width 1265 height 628
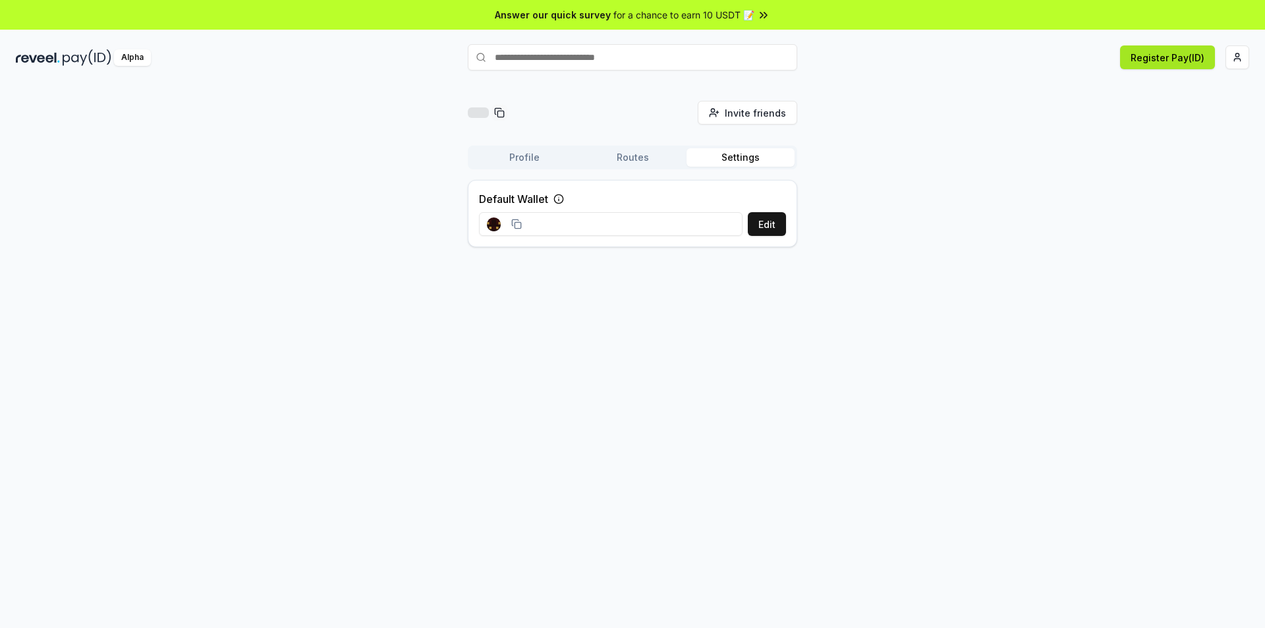
click at [1167, 61] on button "Register Pay(ID)" at bounding box center [1167, 57] width 95 height 24
click at [535, 158] on button "Profile" at bounding box center [525, 157] width 108 height 18
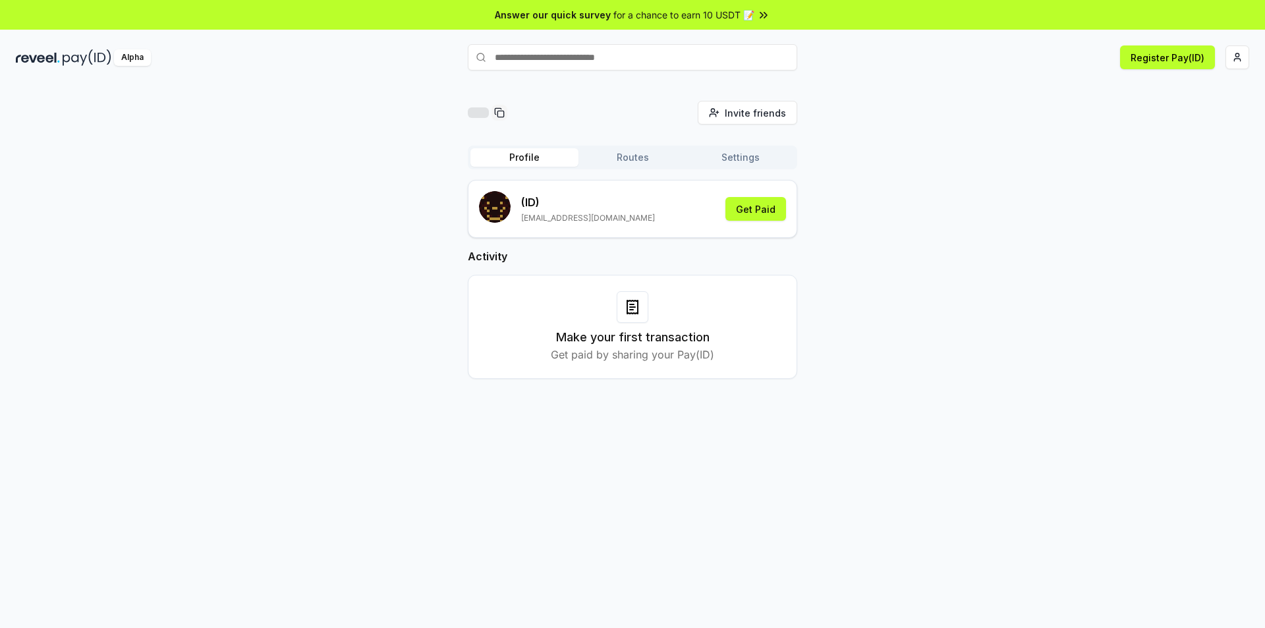
click at [529, 217] on p "[EMAIL_ADDRESS][DOMAIN_NAME]" at bounding box center [588, 218] width 134 height 11
click at [631, 214] on div "(ID) t2v1712@gmail.com Get Paid" at bounding box center [632, 209] width 307 height 36
click at [672, 212] on div "(ID) t2v1712@gmail.com Get Paid" at bounding box center [632, 209] width 307 height 36
drag, startPoint x: 695, startPoint y: 212, endPoint x: 643, endPoint y: 212, distance: 51.4
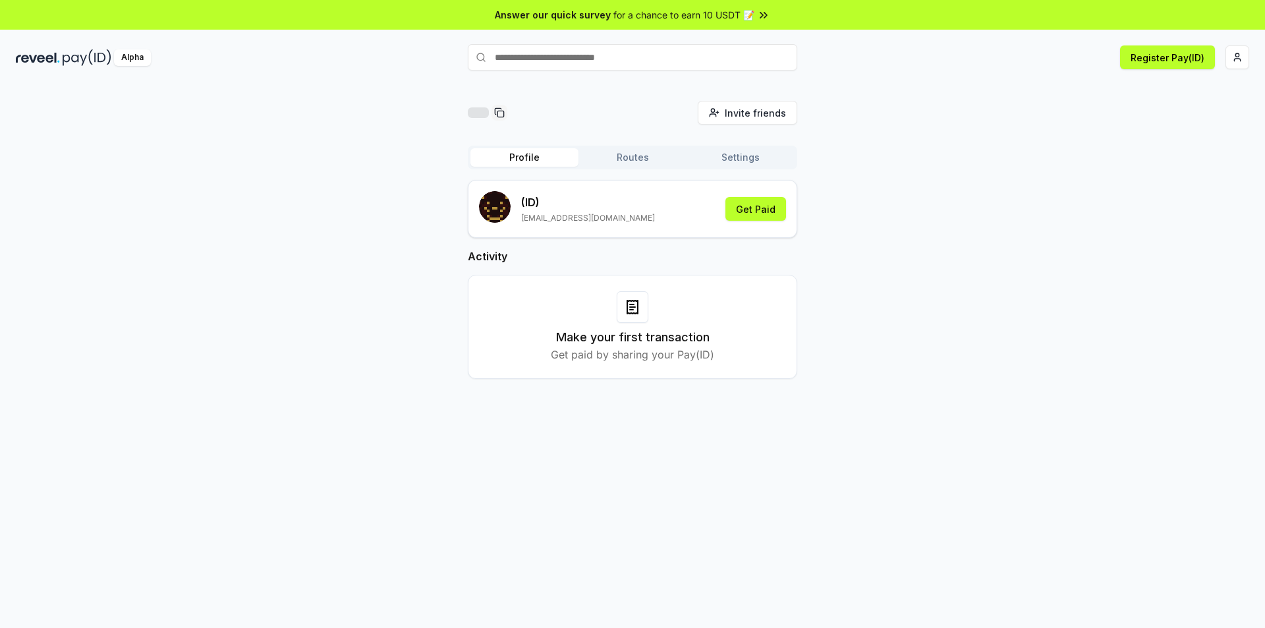
click at [689, 212] on div "(ID) t2v1712@gmail.com Get Paid" at bounding box center [632, 209] width 307 height 36
click at [643, 212] on div "(ID) t2v1712@gmail.com Get Paid" at bounding box center [632, 209] width 307 height 36
click at [627, 320] on div at bounding box center [633, 307] width 32 height 32
drag, startPoint x: 627, startPoint y: 320, endPoint x: 628, endPoint y: 244, distance: 75.8
click at [628, 319] on div at bounding box center [633, 307] width 32 height 32
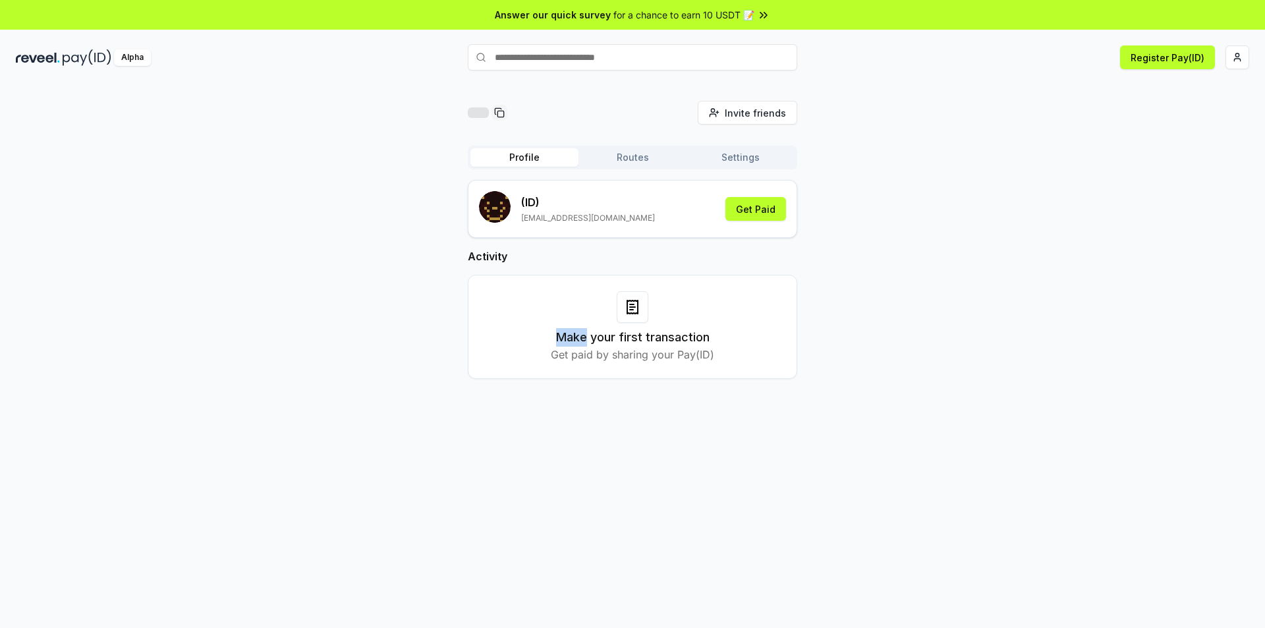
click at [616, 286] on div "Make your first transaction Get paid by sharing your Pay(ID)" at bounding box center [633, 327] width 330 height 104
click at [645, 169] on div "Profile Routes Settings" at bounding box center [633, 158] width 330 height 24
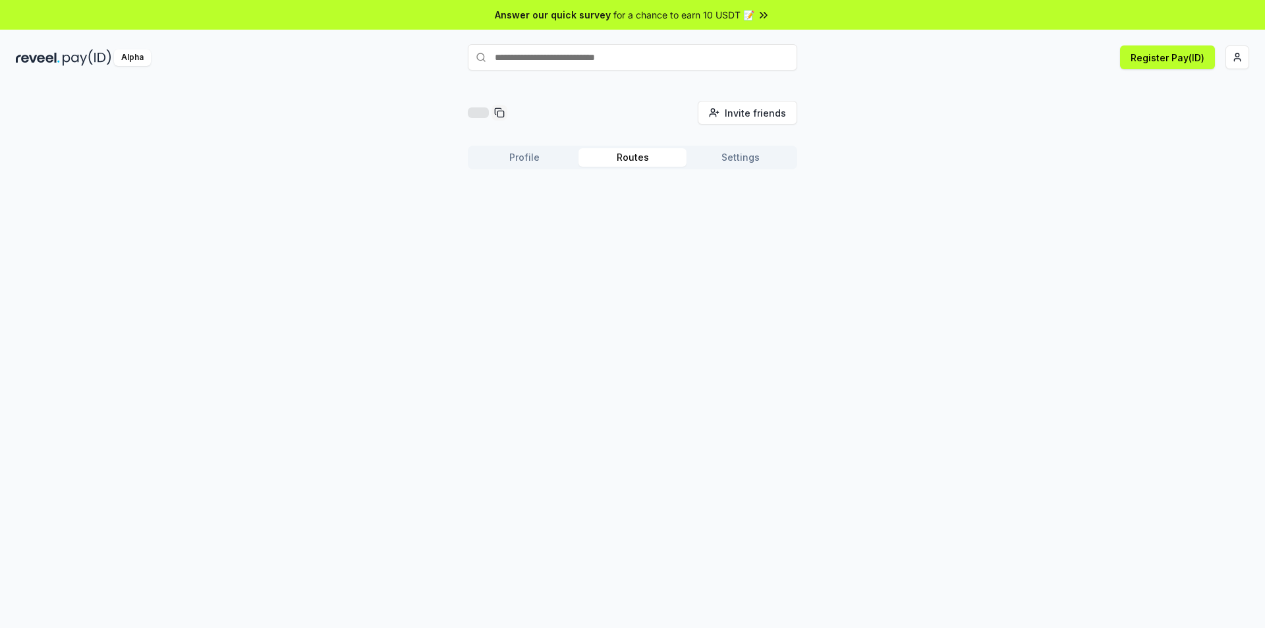
click at [646, 161] on button "Routes" at bounding box center [633, 157] width 108 height 18
click at [734, 158] on button "Settings" at bounding box center [741, 157] width 108 height 18
click at [661, 158] on button "Routes" at bounding box center [633, 157] width 108 height 18
click at [658, 234] on div "Create your first Route Use Routes to create your custom payment logic" at bounding box center [633, 268] width 330 height 109
drag, startPoint x: 554, startPoint y: 172, endPoint x: 546, endPoint y: 165, distance: 11.2
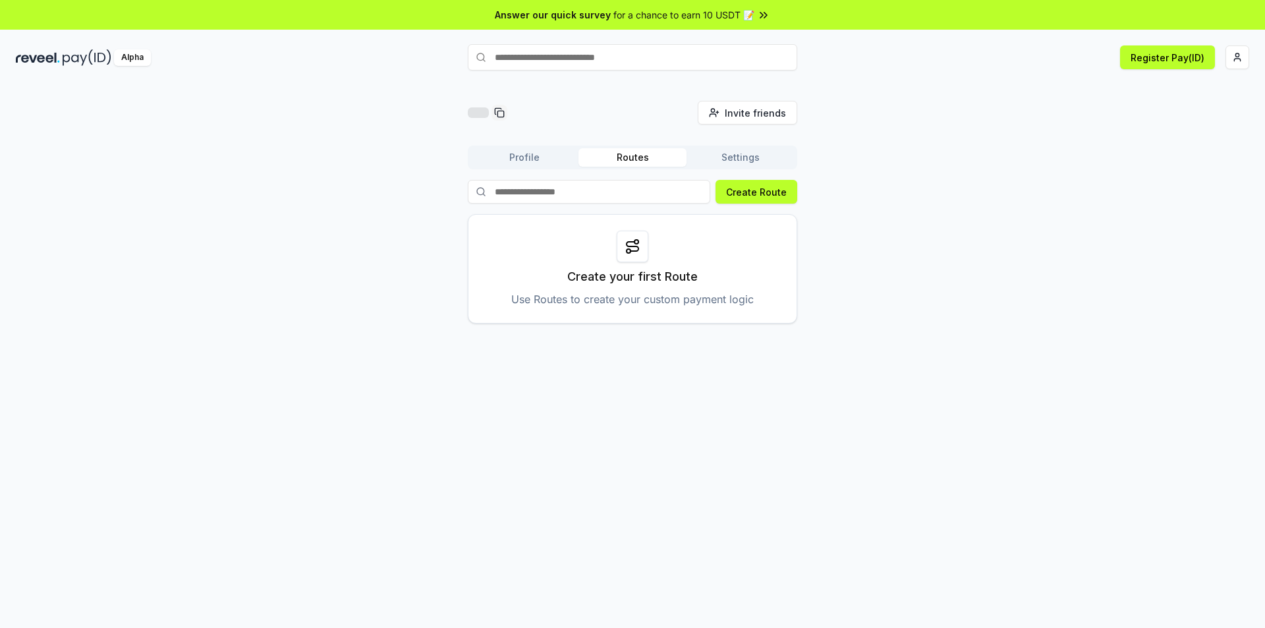
click at [553, 171] on div "Profile Routes Settings Create Route Create your first Route Use Routes to crea…" at bounding box center [633, 235] width 330 height 178
click at [546, 165] on button "Profile" at bounding box center [525, 157] width 108 height 18
